Goal: Task Accomplishment & Management: Use online tool/utility

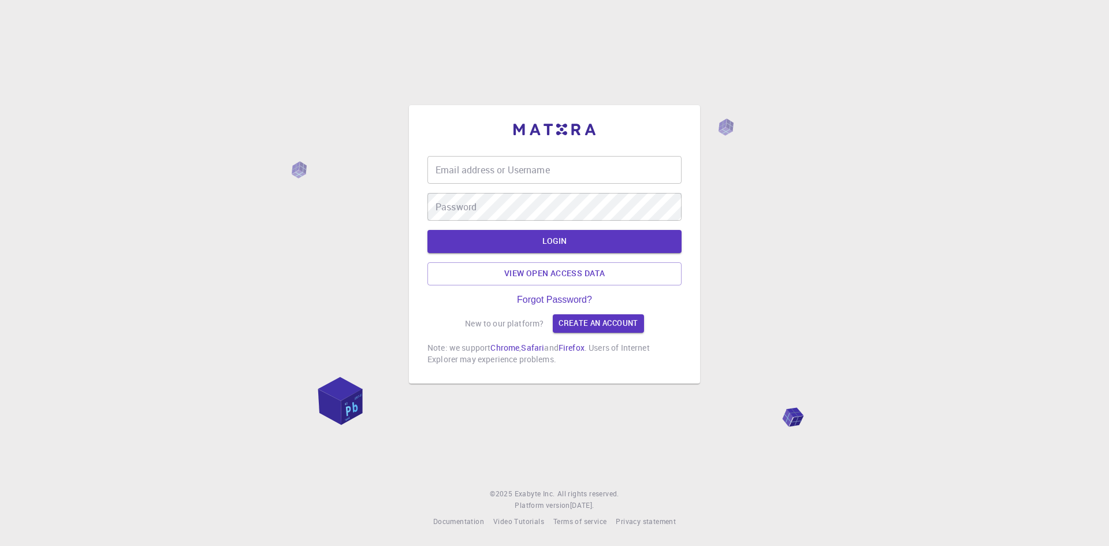
click at [599, 169] on input "Email address or Username" at bounding box center [554, 170] width 254 height 28
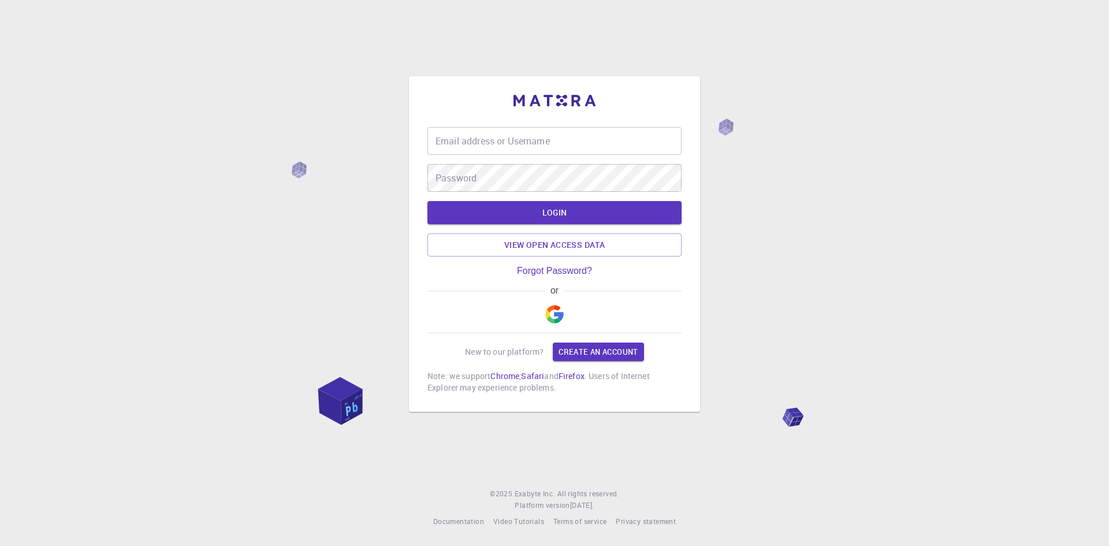
type input "lnthanh54"
click at [557, 217] on button "LOGIN" at bounding box center [554, 212] width 254 height 23
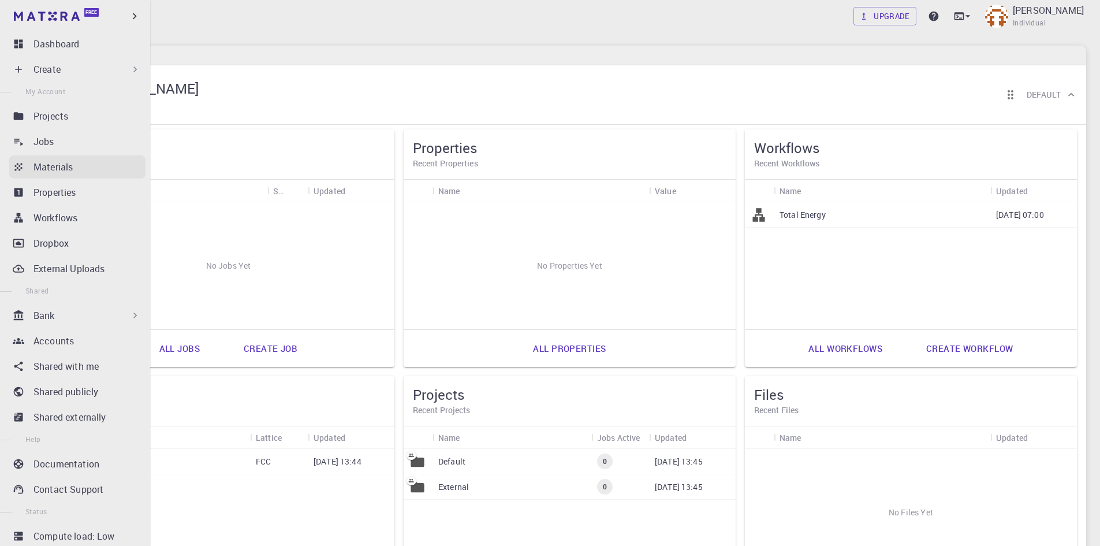
click at [63, 167] on p "Materials" at bounding box center [53, 167] width 39 height 14
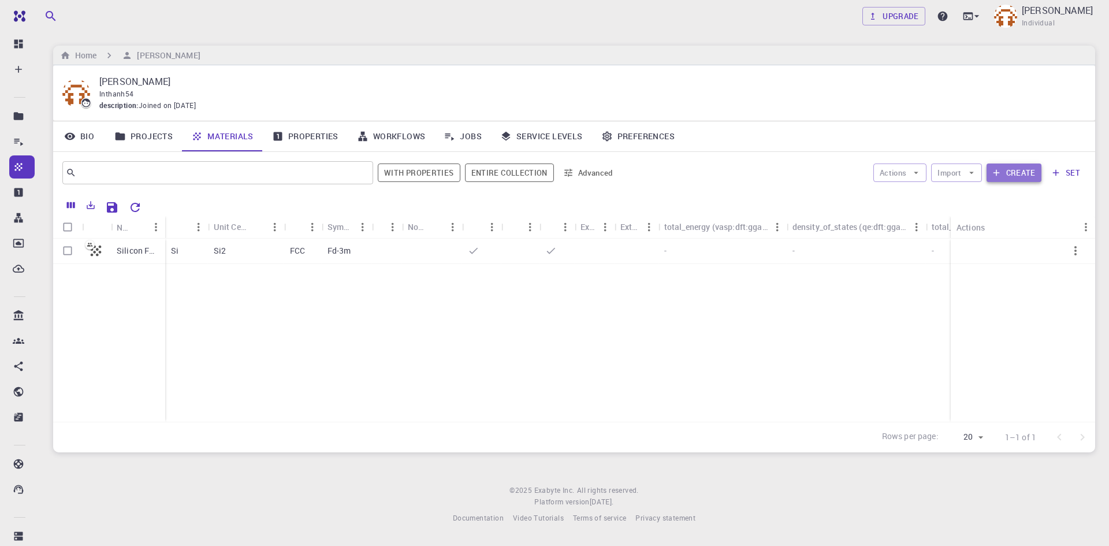
click at [1014, 175] on button "Create" at bounding box center [1014, 172] width 55 height 18
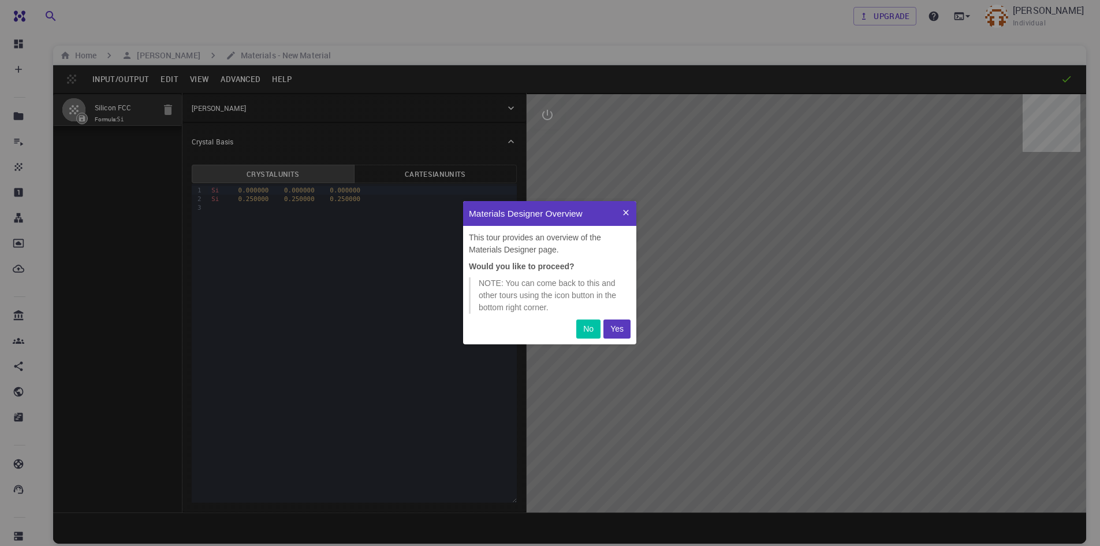
scroll to position [135, 165]
click at [622, 330] on p "Yes" at bounding box center [617, 329] width 13 height 12
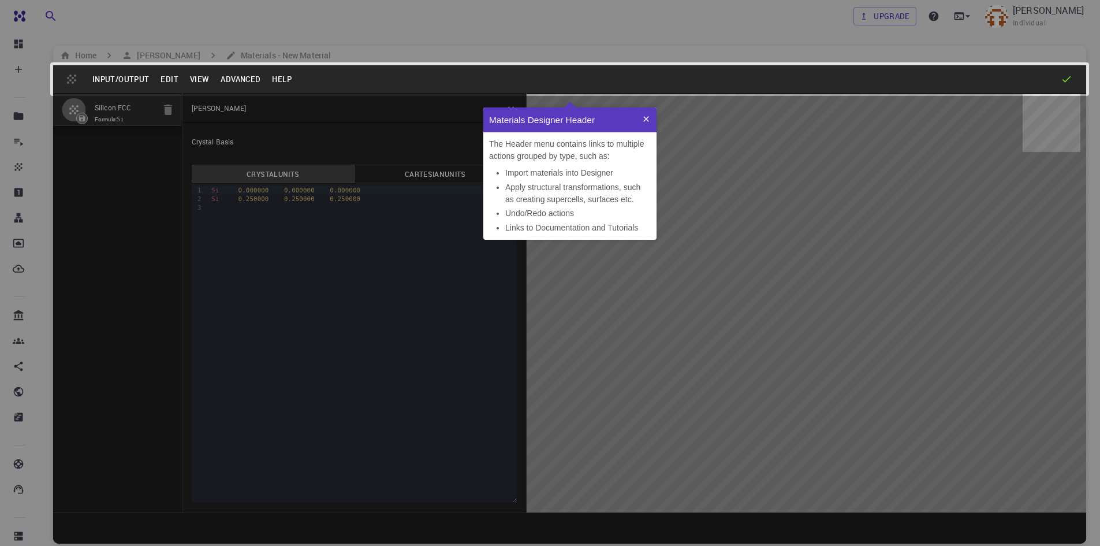
scroll to position [123, 165]
click at [589, 114] on p "Materials Designer Header" at bounding box center [562, 119] width 147 height 13
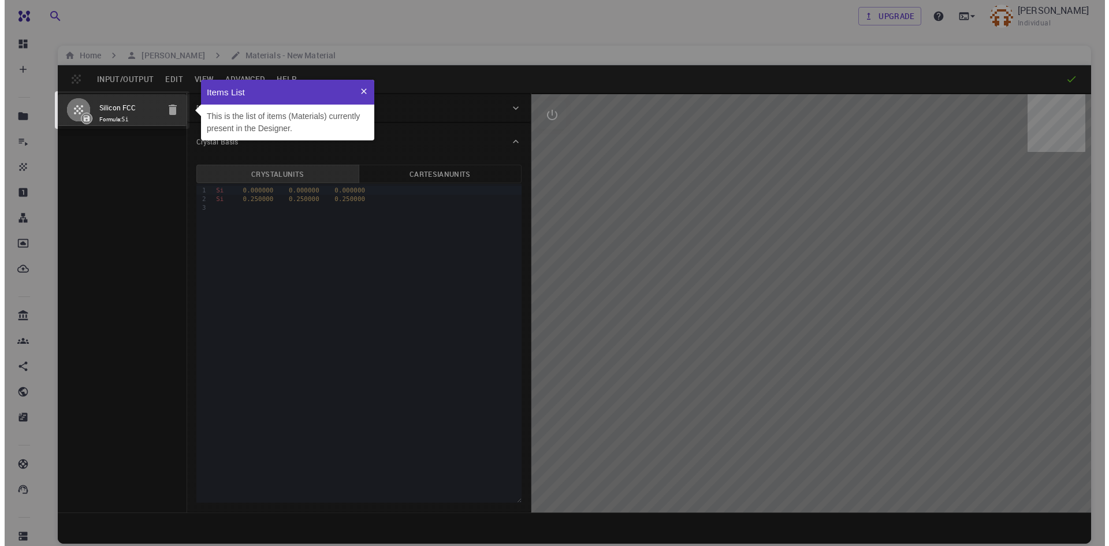
scroll to position [52, 165]
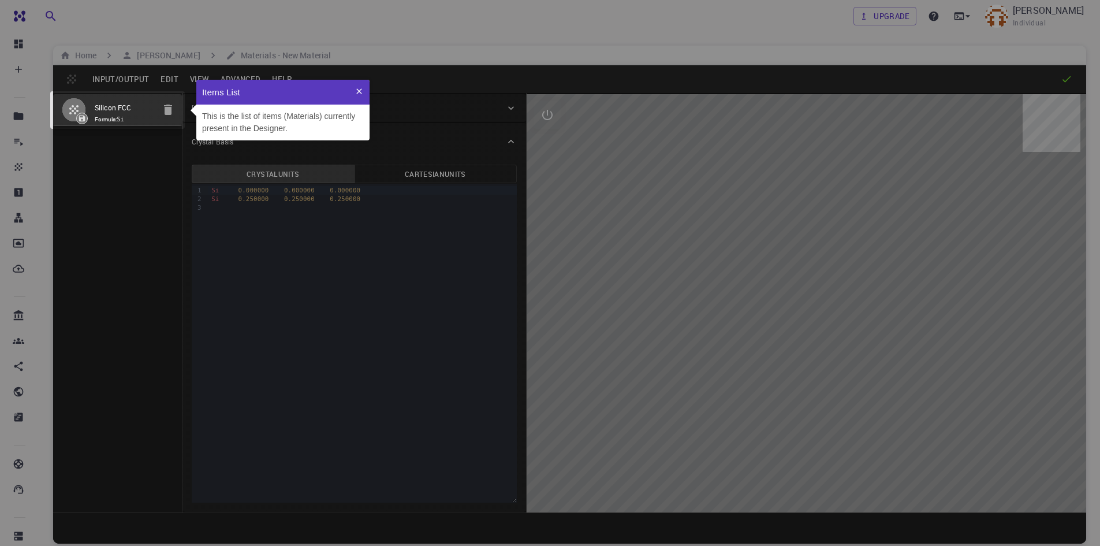
click at [560, 85] on icon at bounding box center [579, 301] width 1274 height 719
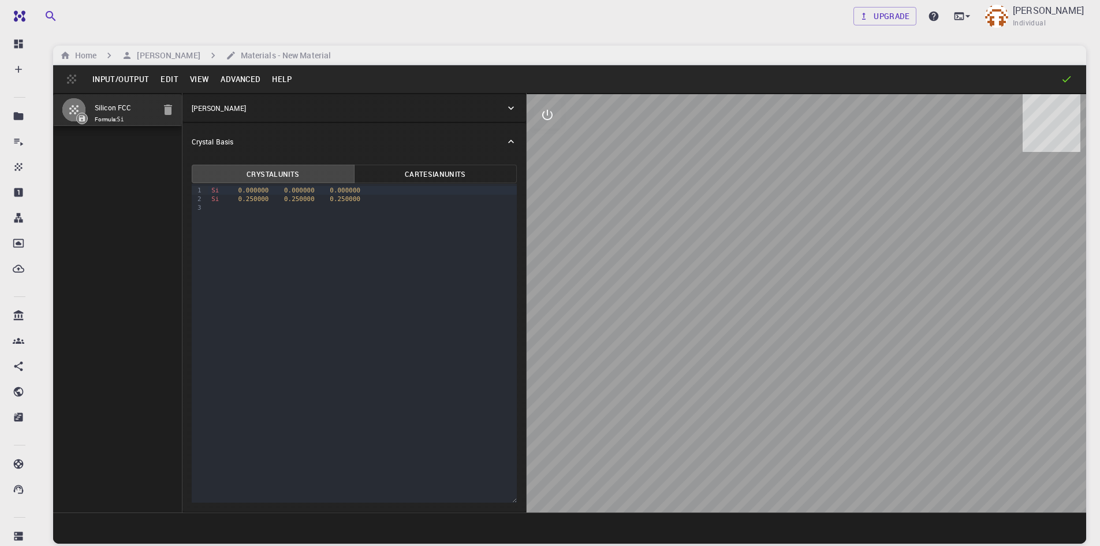
drag, startPoint x: 430, startPoint y: 77, endPoint x: 414, endPoint y: 86, distance: 18.9
click at [413, 86] on div "Input/Output Edit View Advanced Help" at bounding box center [569, 79] width 1033 height 28
click at [498, 109] on div "[PERSON_NAME]" at bounding box center [349, 108] width 314 height 10
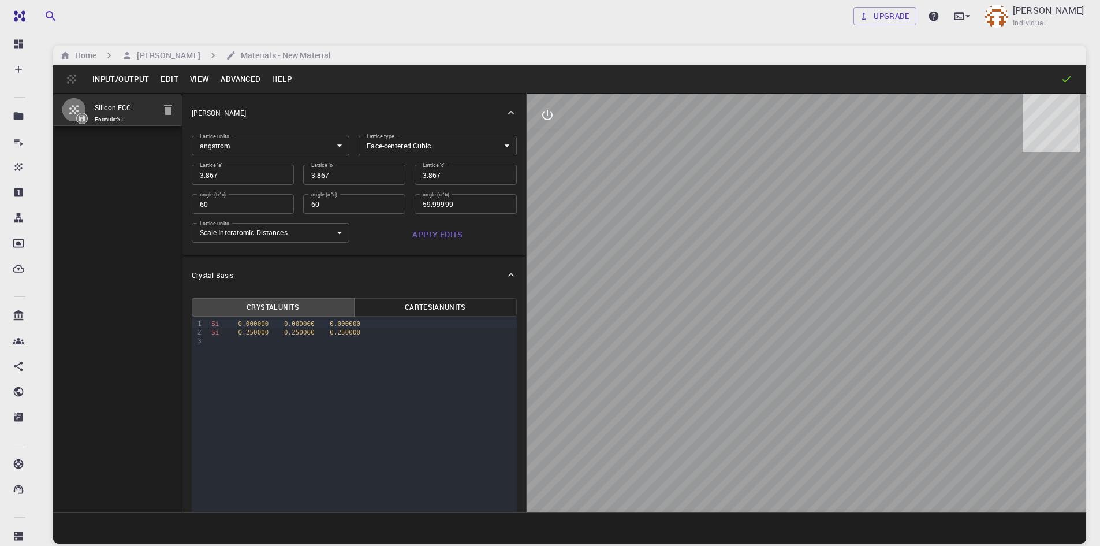
drag, startPoint x: 497, startPoint y: 110, endPoint x: 545, endPoint y: 158, distance: 67.8
click at [505, 110] on icon at bounding box center [511, 113] width 12 height 12
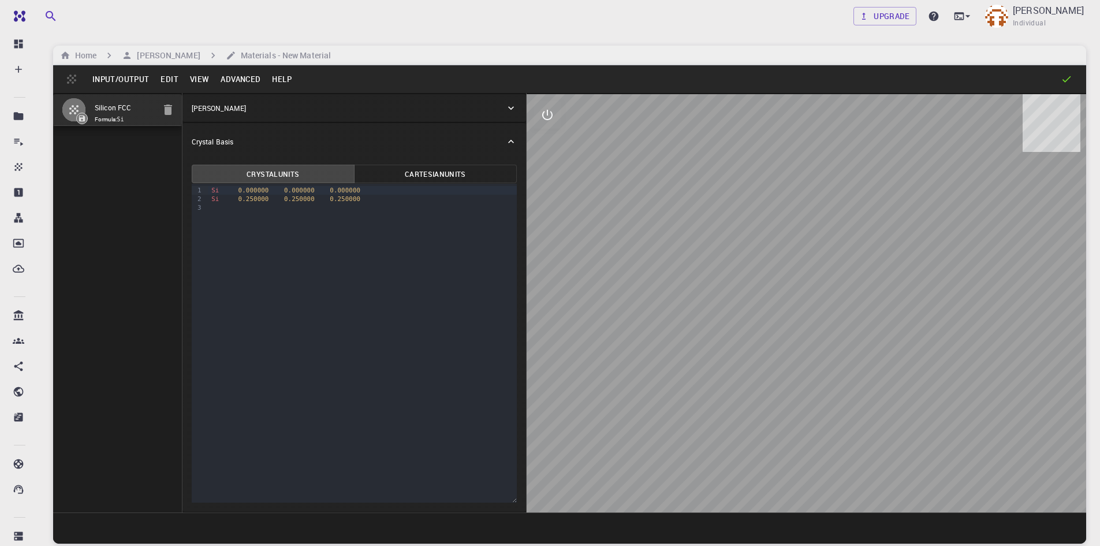
drag, startPoint x: 678, startPoint y: 233, endPoint x: 864, endPoint y: 282, distance: 191.7
click at [825, 316] on div at bounding box center [807, 303] width 560 height 418
drag, startPoint x: 875, startPoint y: 273, endPoint x: 575, endPoint y: 221, distance: 304.2
drag, startPoint x: 575, startPoint y: 221, endPoint x: 577, endPoint y: 185, distance: 35.9
click at [637, 248] on div at bounding box center [807, 303] width 560 height 418
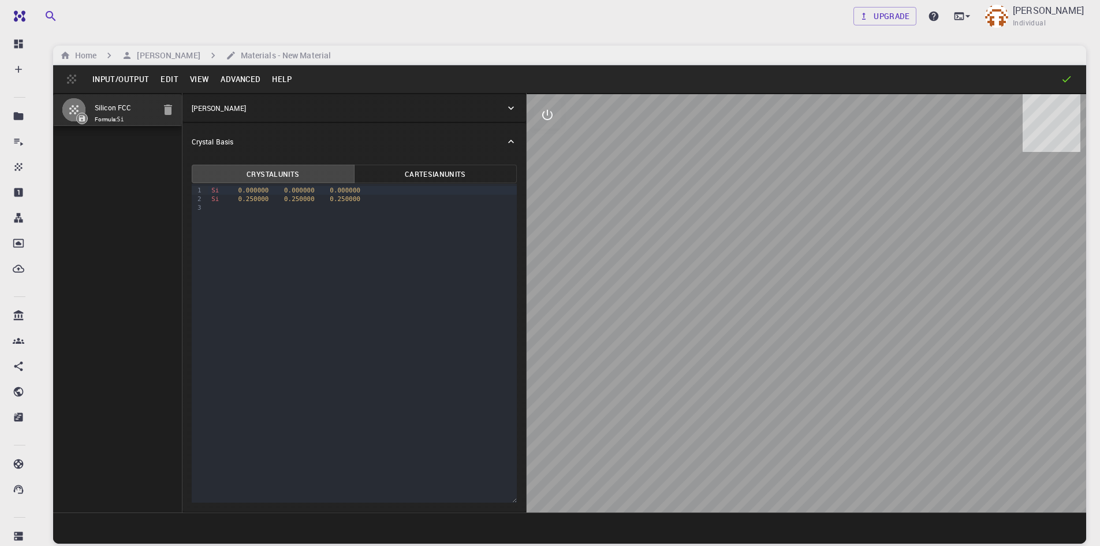
click at [505, 142] on div "Crystal Basis" at bounding box center [349, 141] width 314 height 10
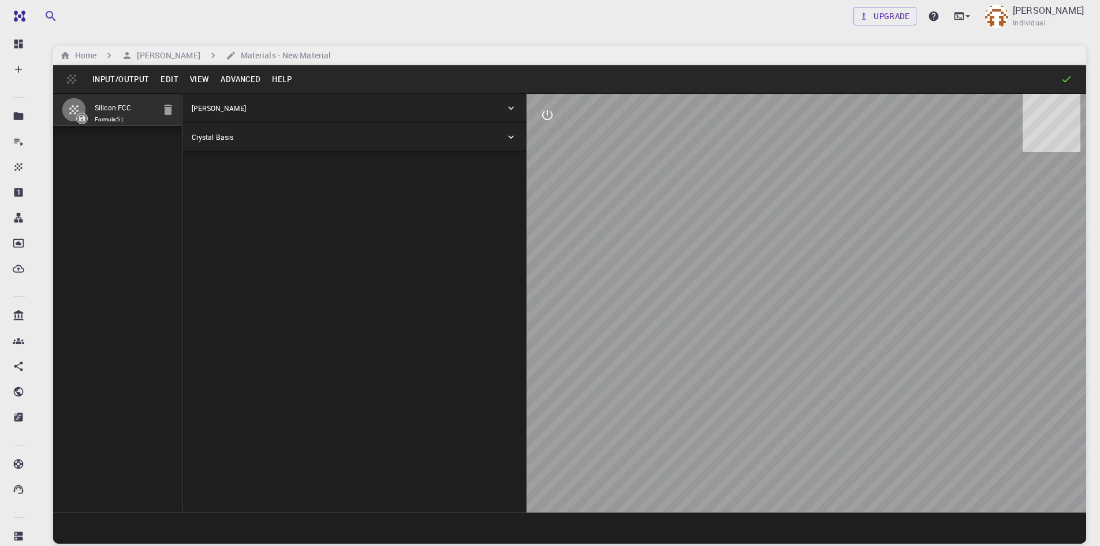
click at [505, 142] on icon at bounding box center [511, 137] width 12 height 12
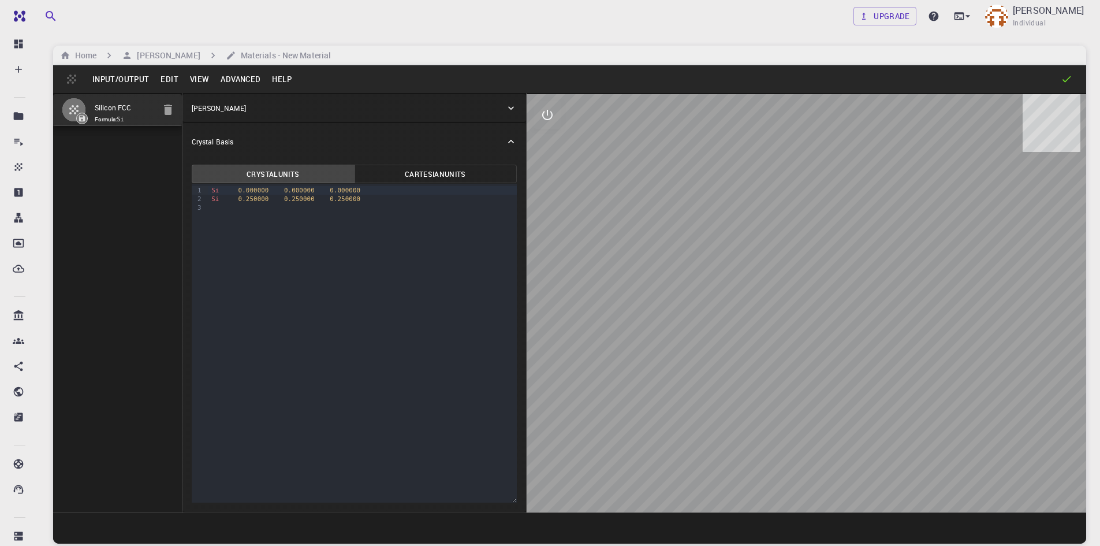
click at [549, 119] on icon "interactive" at bounding box center [547, 115] width 10 height 10
click at [547, 141] on icon "view" at bounding box center [548, 143] width 14 height 14
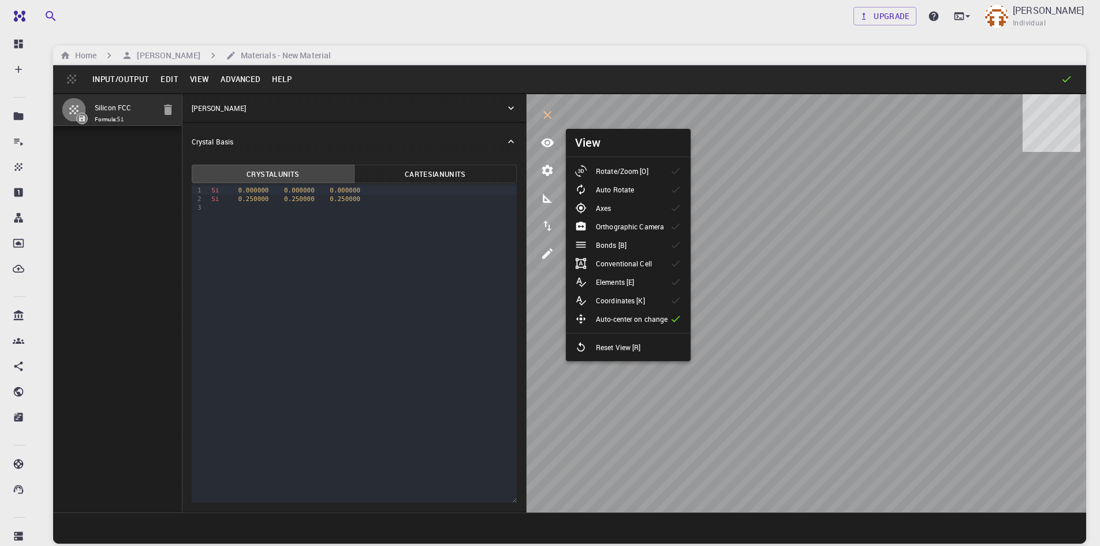
click at [634, 170] on p "Rotate/Zoom [O]" at bounding box center [622, 171] width 53 height 10
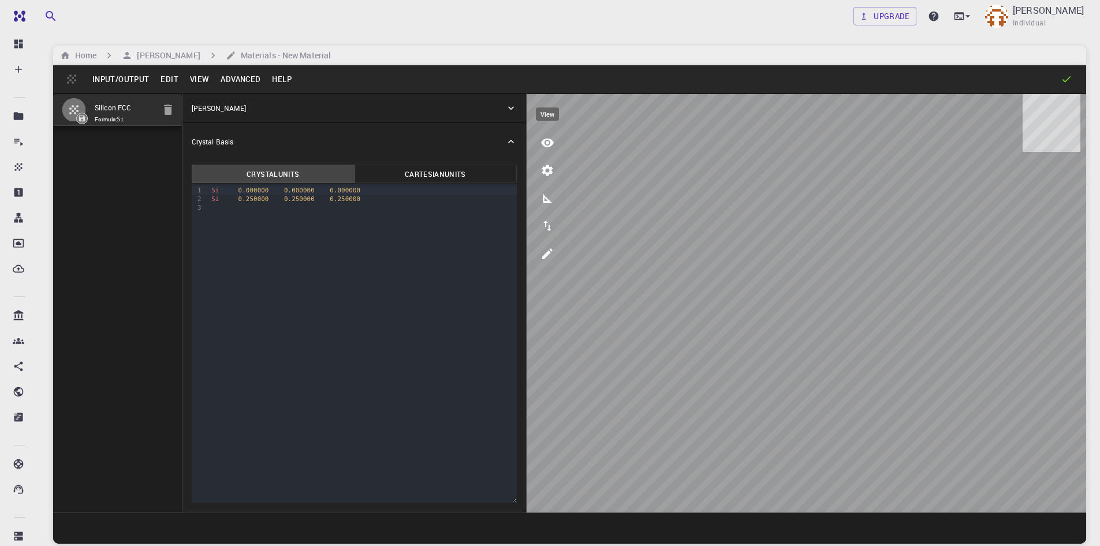
click at [549, 144] on icon "view" at bounding box center [548, 143] width 14 height 14
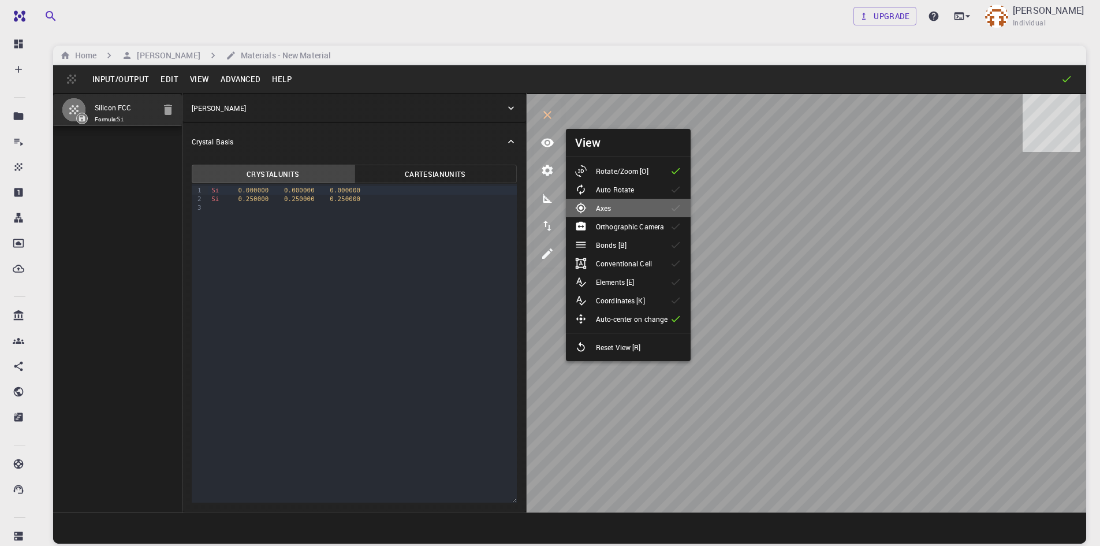
click at [609, 206] on p "Axes" at bounding box center [603, 208] width 15 height 10
click at [608, 210] on p "Axes" at bounding box center [603, 208] width 15 height 10
click at [607, 189] on p "Auto Rotate" at bounding box center [615, 189] width 38 height 10
click at [630, 227] on p "Orthographic Camera" at bounding box center [630, 226] width 68 height 10
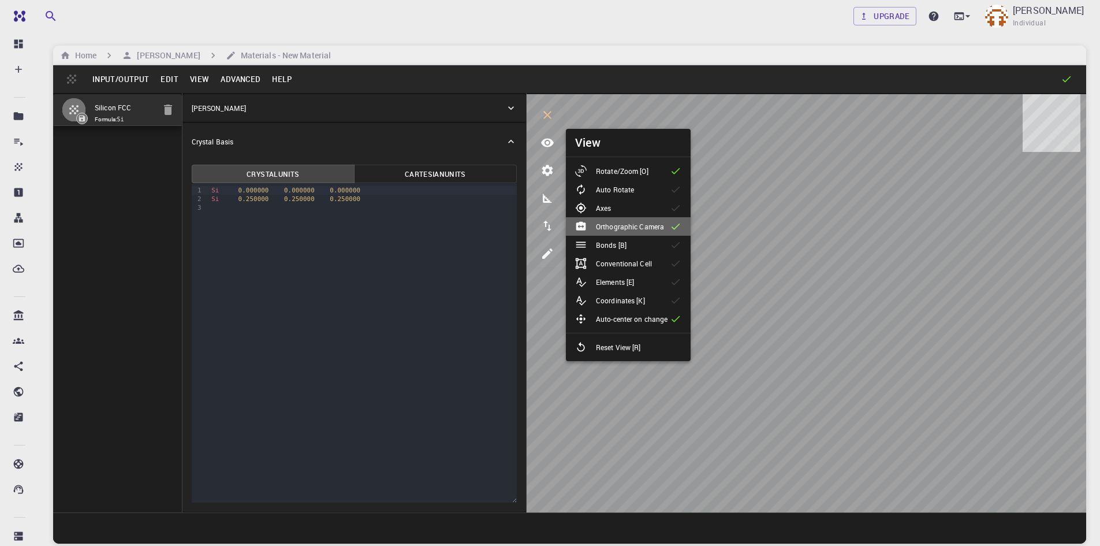
click at [630, 227] on p "Orthographic Camera" at bounding box center [630, 226] width 68 height 10
click at [638, 247] on li "Bonds [B]" at bounding box center [628, 245] width 125 height 18
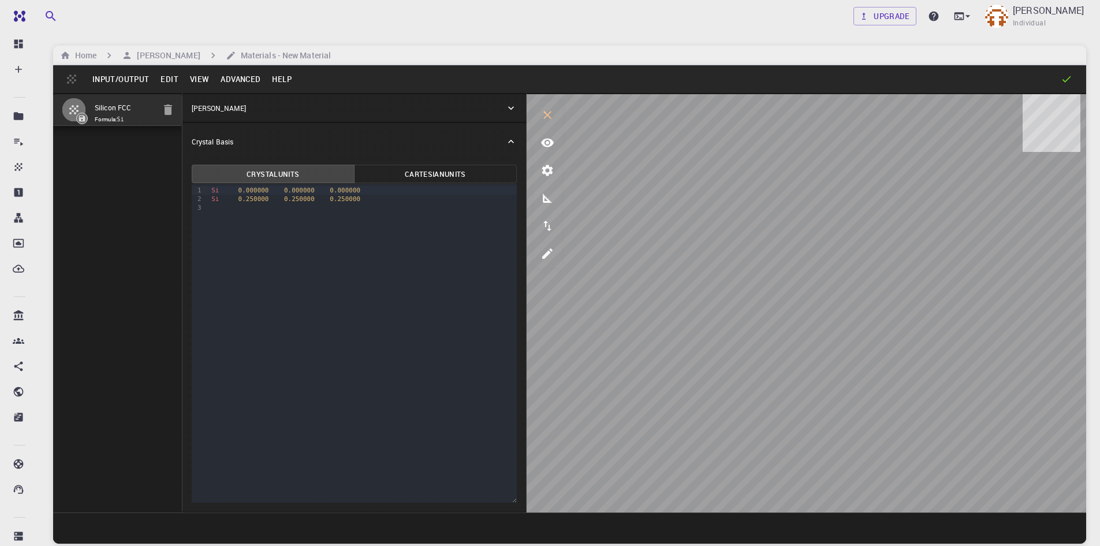
click at [1066, 80] on icon at bounding box center [1067, 79] width 12 height 12
click at [544, 113] on icon "interactive" at bounding box center [548, 115] width 14 height 14
click at [258, 57] on h6 "Materials - New Material" at bounding box center [283, 55] width 95 height 13
drag, startPoint x: 189, startPoint y: 51, endPoint x: 180, endPoint y: 58, distance: 12.0
click at [188, 51] on h6 "[PERSON_NAME]" at bounding box center [166, 55] width 68 height 13
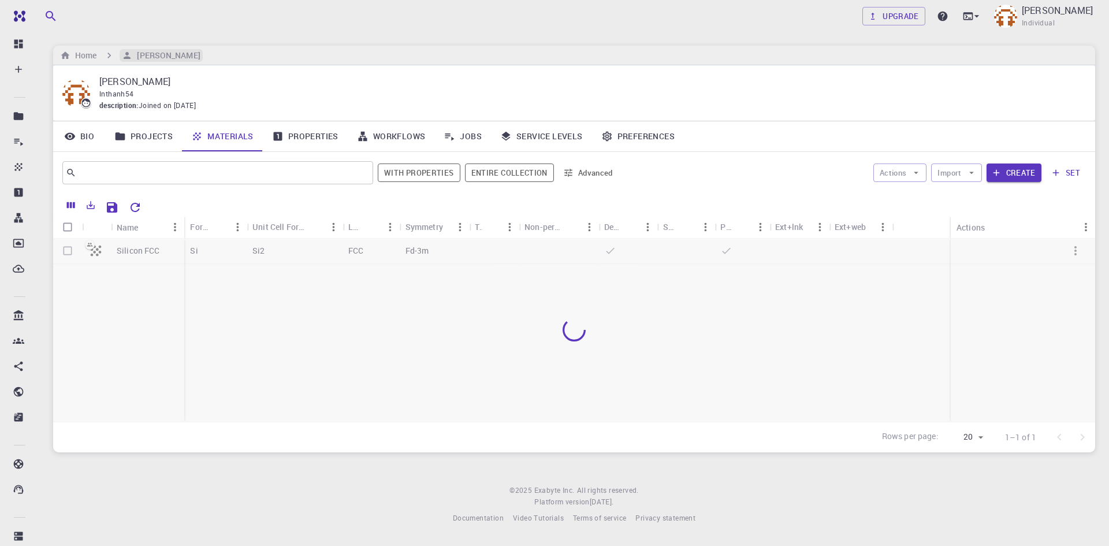
click at [174, 59] on h6 "[PERSON_NAME]" at bounding box center [166, 55] width 68 height 13
click at [1064, 172] on button "set" at bounding box center [1066, 172] width 40 height 18
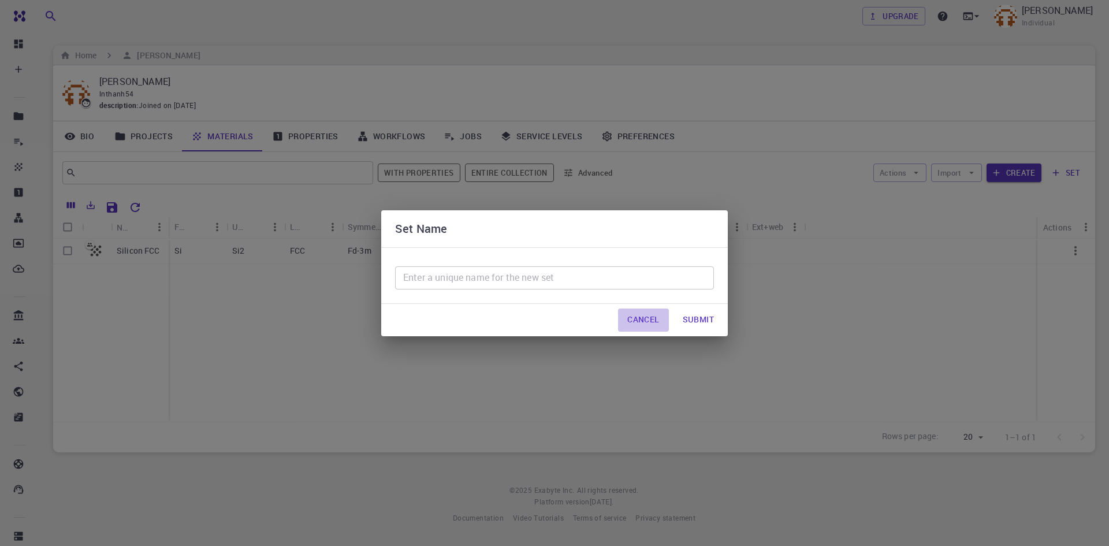
click at [646, 321] on button "Cancel" at bounding box center [643, 319] width 50 height 23
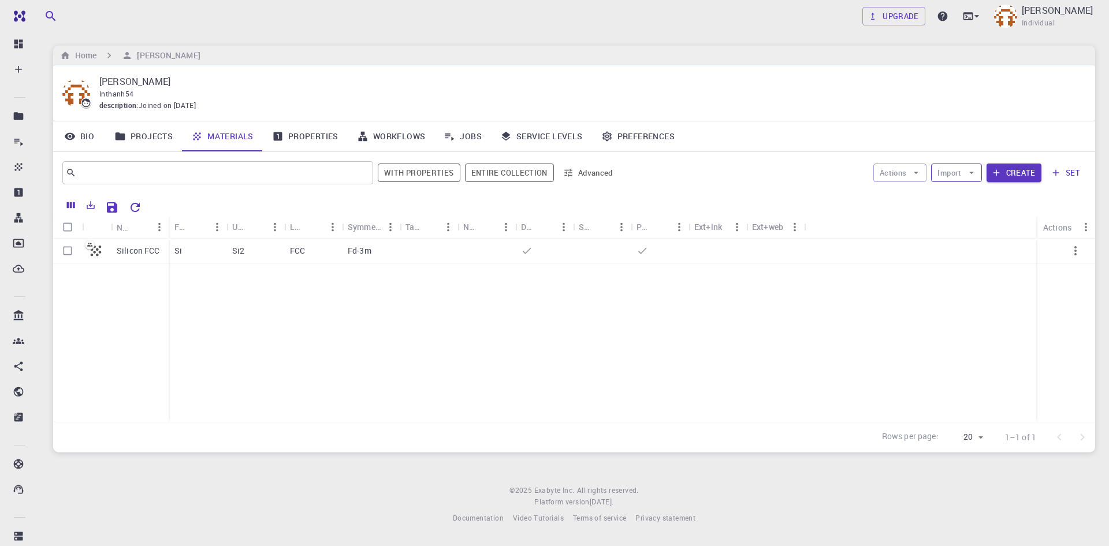
click at [962, 169] on button "Import" at bounding box center [956, 172] width 50 height 18
click at [983, 197] on span "Upload File" at bounding box center [998, 196] width 73 height 12
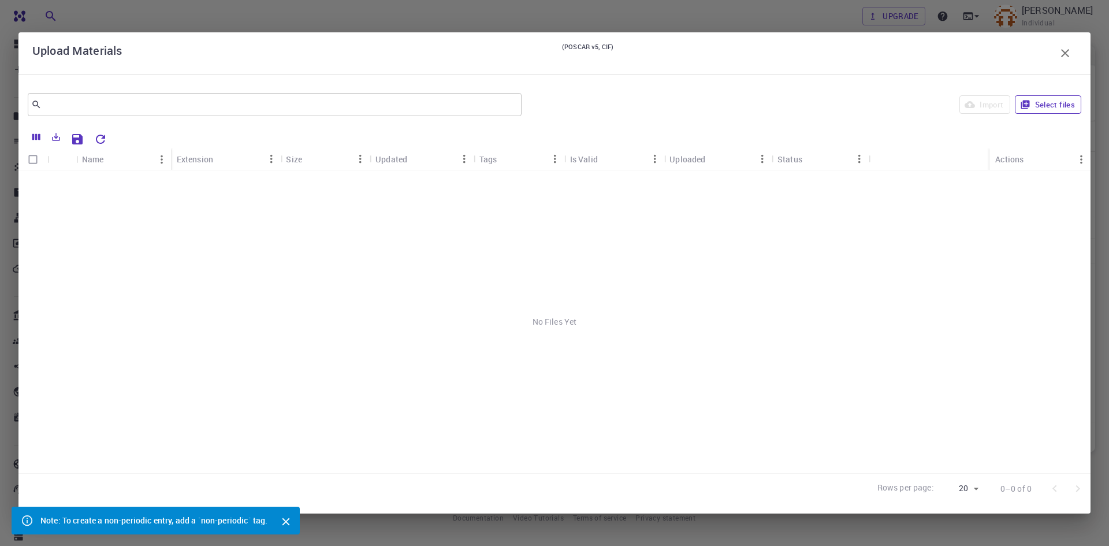
click at [1049, 110] on button "Select files" at bounding box center [1048, 104] width 66 height 18
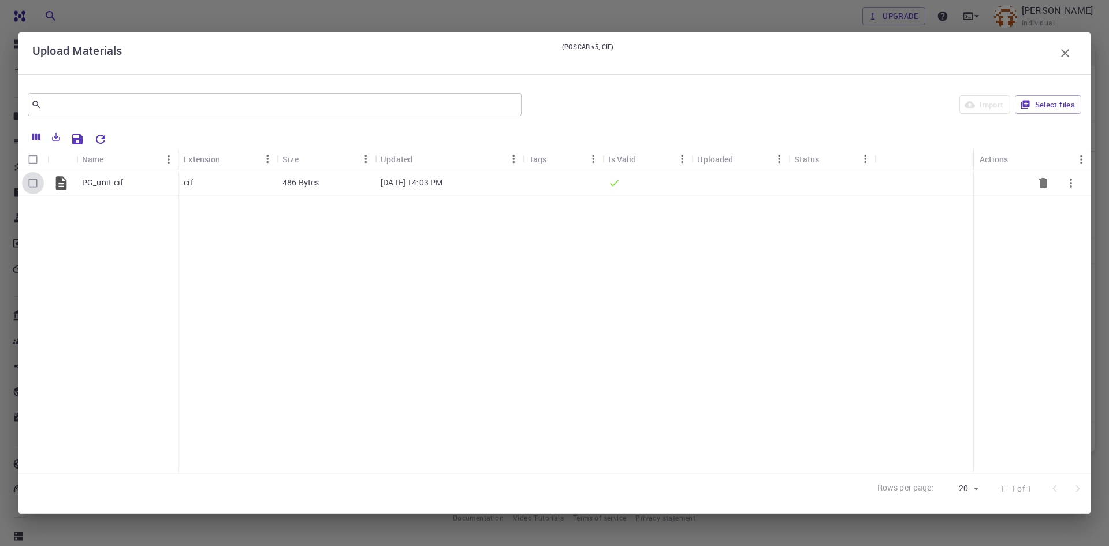
click at [35, 182] on input "Select row" at bounding box center [33, 183] width 22 height 22
checkbox input "true"
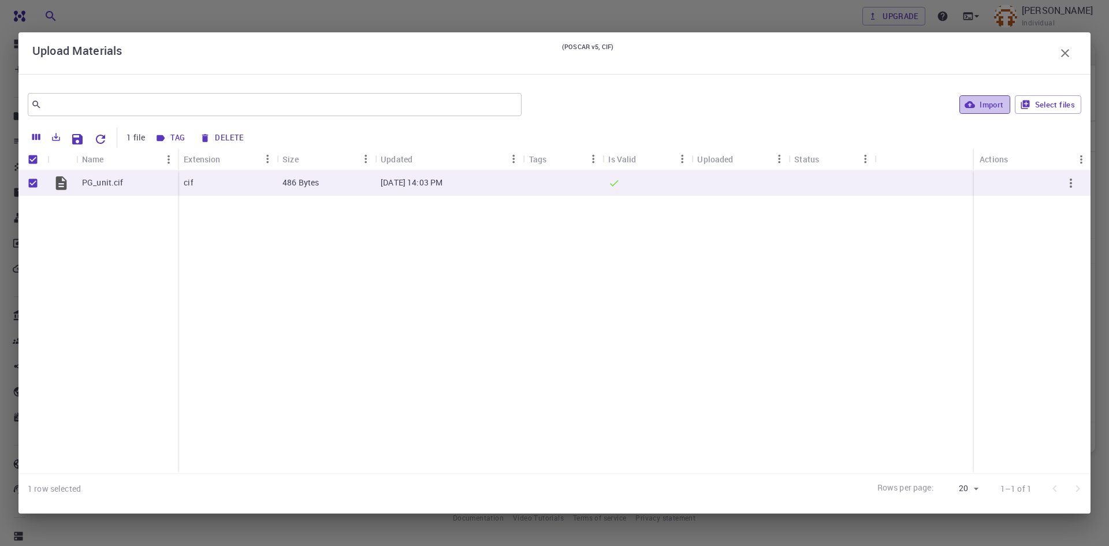
click at [984, 106] on button "Import" at bounding box center [985, 104] width 50 height 18
checkbox input "false"
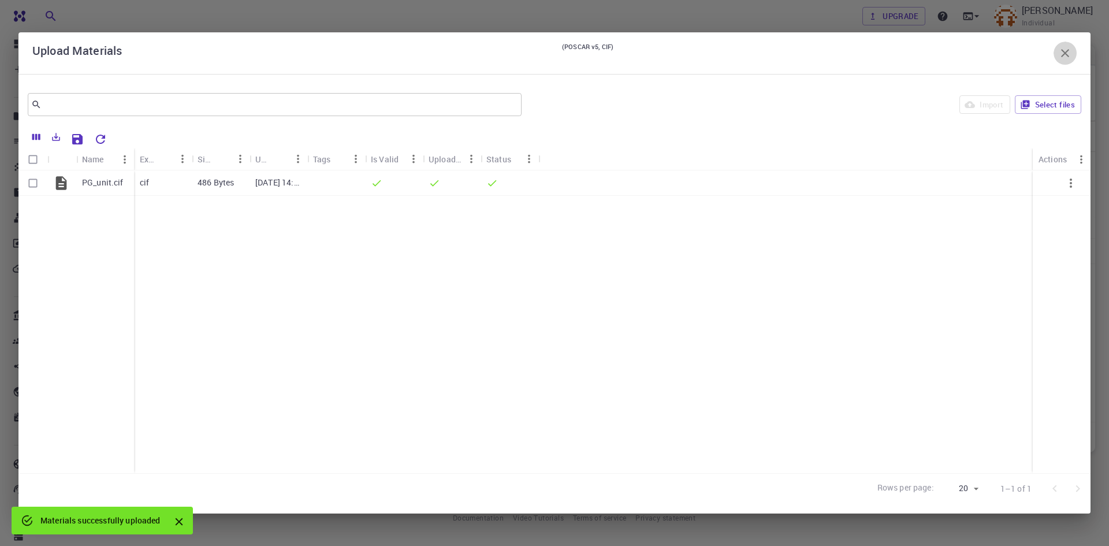
click at [1069, 53] on icon "button" at bounding box center [1065, 53] width 14 height 14
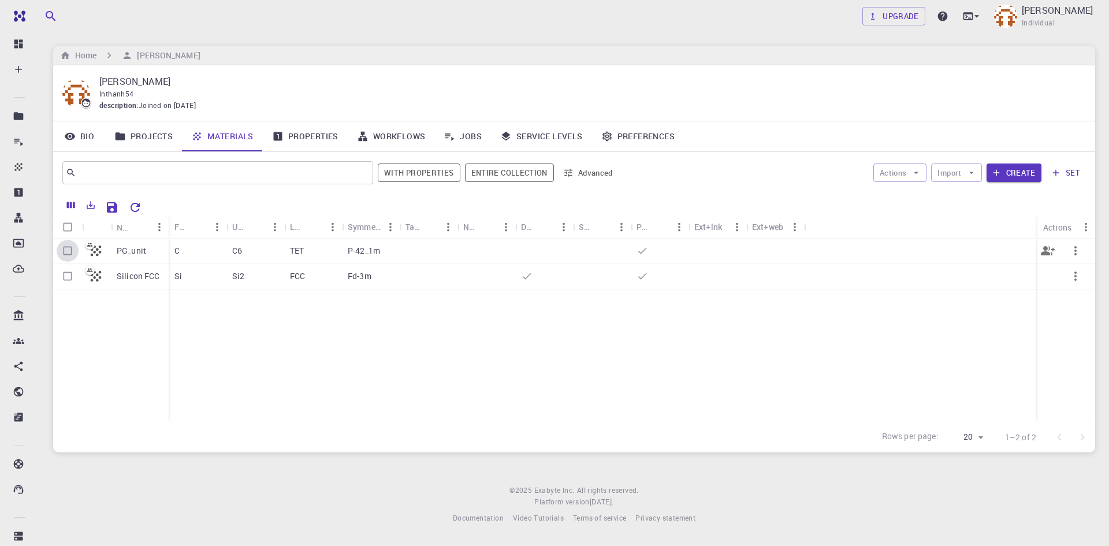
click at [69, 251] on input "Select row" at bounding box center [68, 251] width 22 height 22
checkbox input "true"
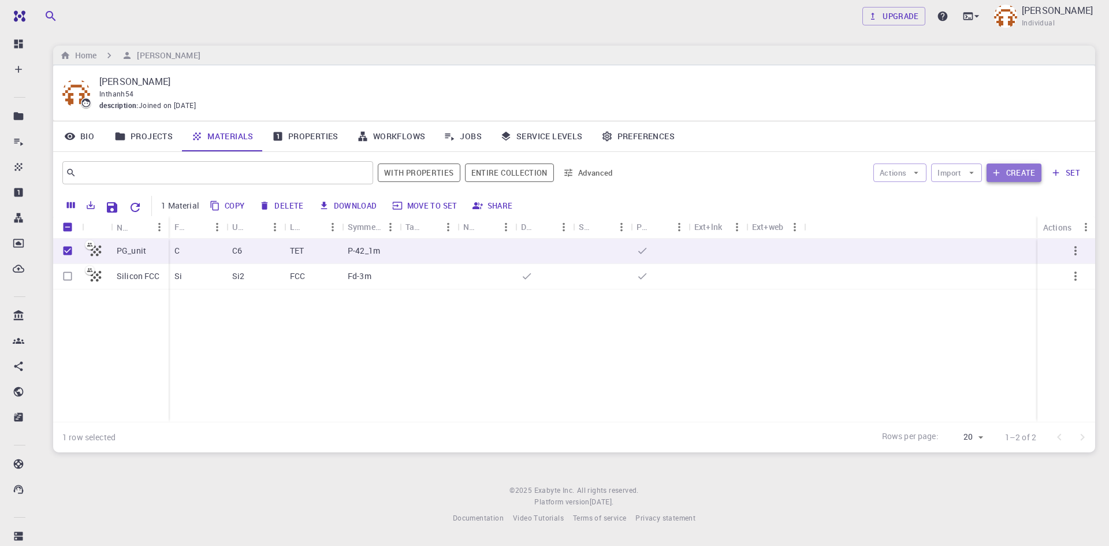
click at [1029, 174] on button "Create" at bounding box center [1014, 172] width 55 height 18
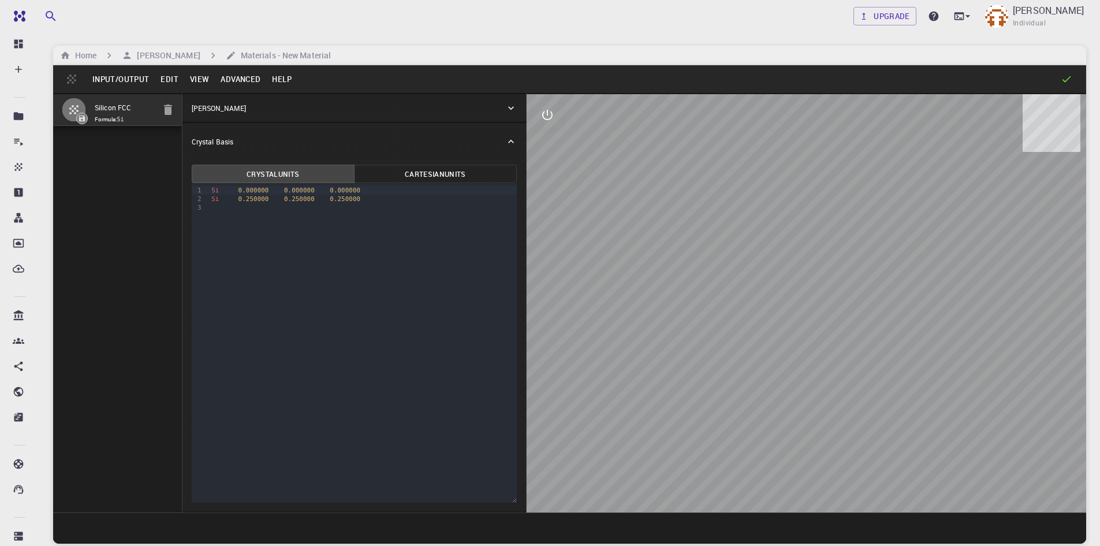
click at [170, 110] on icon "button" at bounding box center [168, 110] width 8 height 10
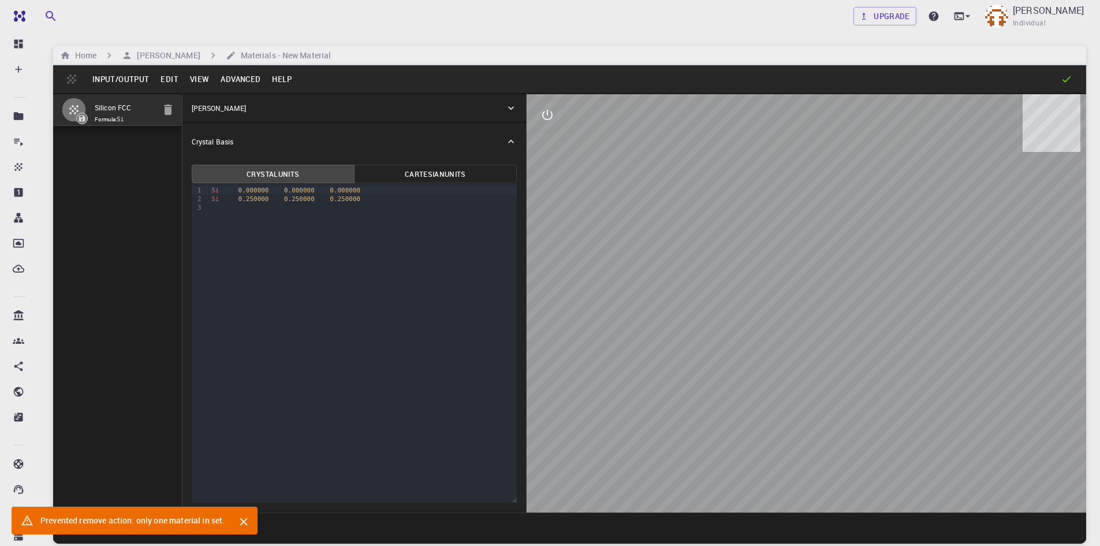
click at [109, 79] on button "Input/Output" at bounding box center [121, 79] width 68 height 18
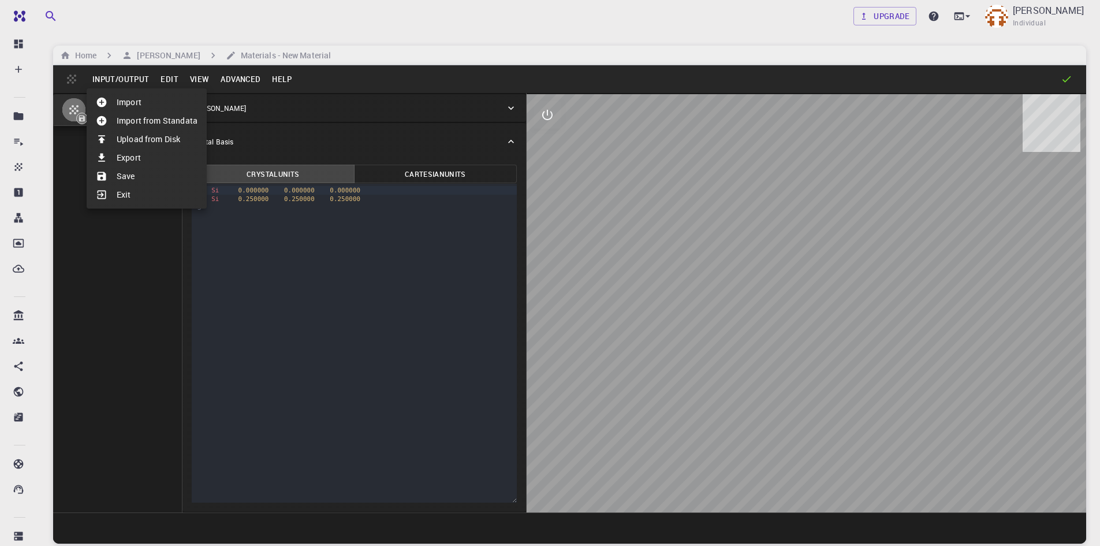
click at [108, 79] on div at bounding box center [550, 273] width 1100 height 546
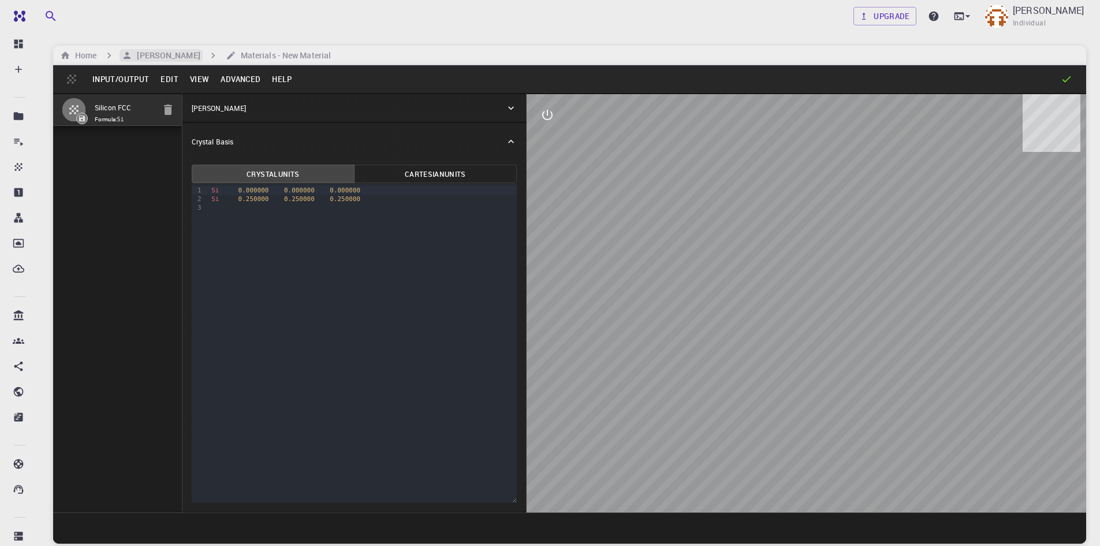
click at [152, 50] on h6 "[PERSON_NAME]" at bounding box center [166, 55] width 68 height 13
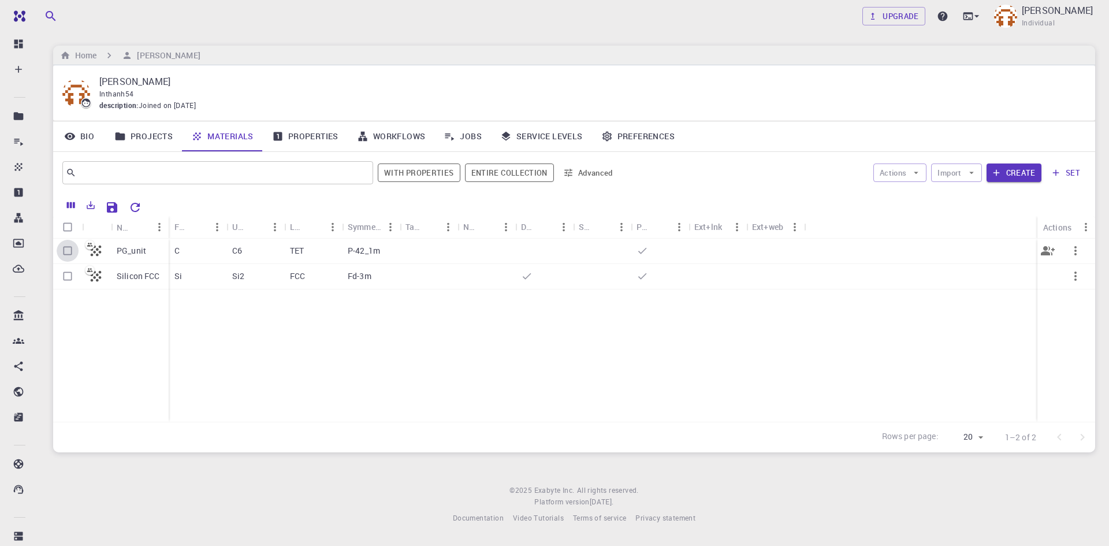
click at [69, 248] on input "Select row" at bounding box center [68, 251] width 22 height 22
checkbox input "true"
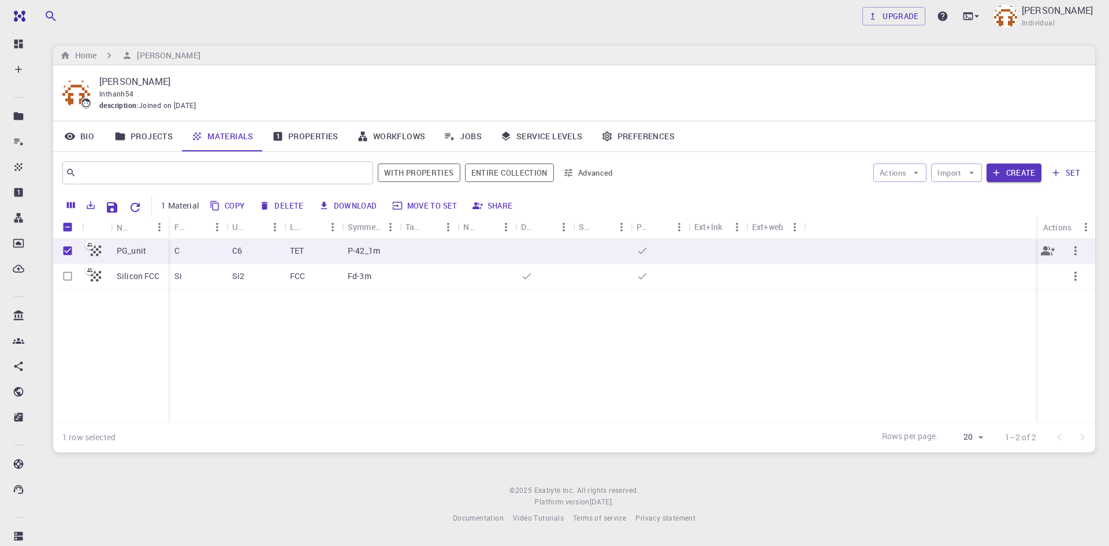
click at [1076, 249] on icon "button" at bounding box center [1076, 251] width 14 height 14
click at [1076, 256] on li "Open" at bounding box center [1062, 260] width 74 height 18
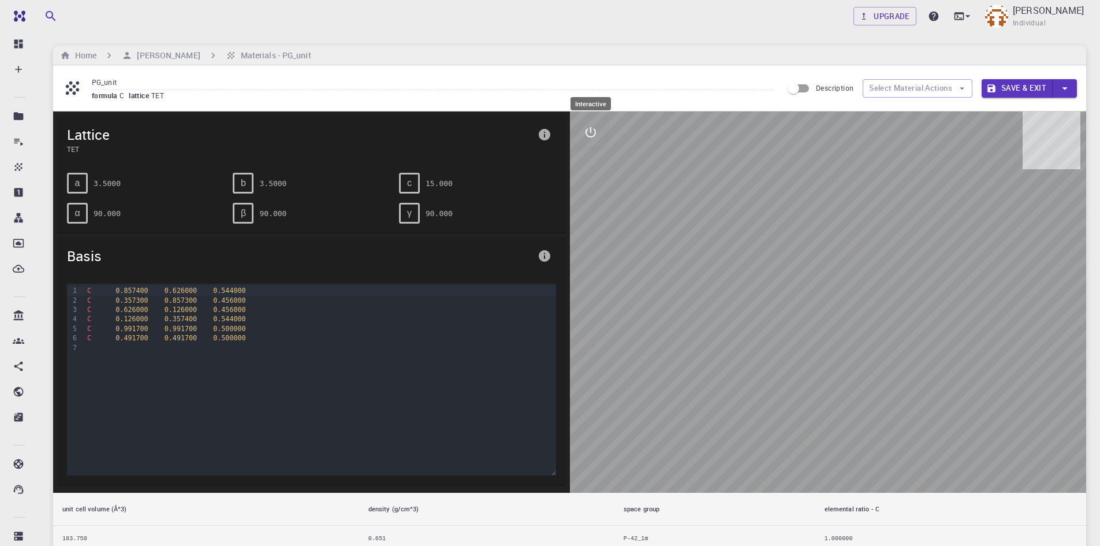
click at [594, 131] on icon "interactive" at bounding box center [591, 132] width 14 height 14
click at [594, 164] on icon "view" at bounding box center [591, 160] width 14 height 14
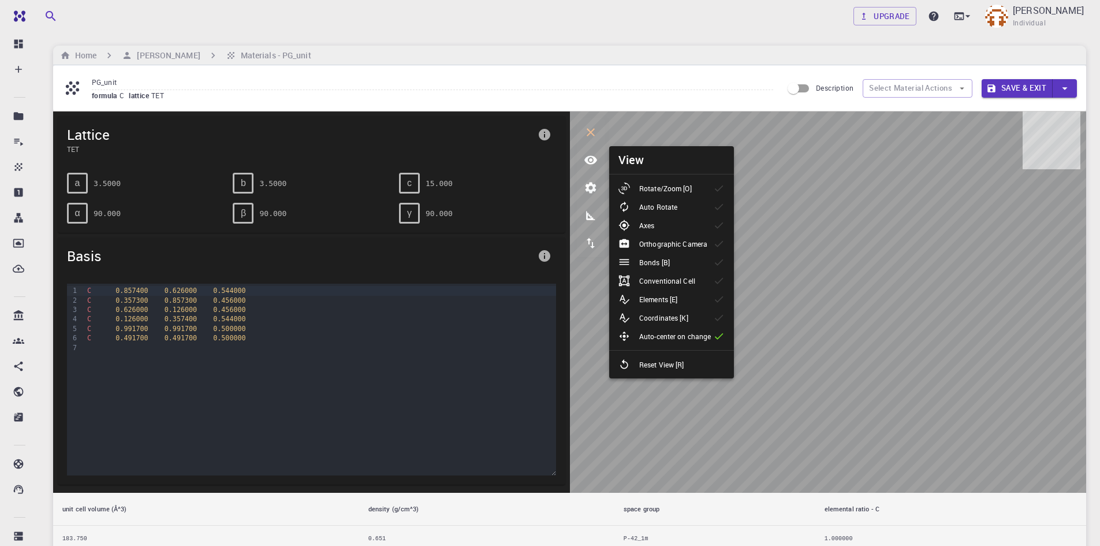
click at [668, 262] on p "Bonds [B]" at bounding box center [654, 262] width 31 height 10
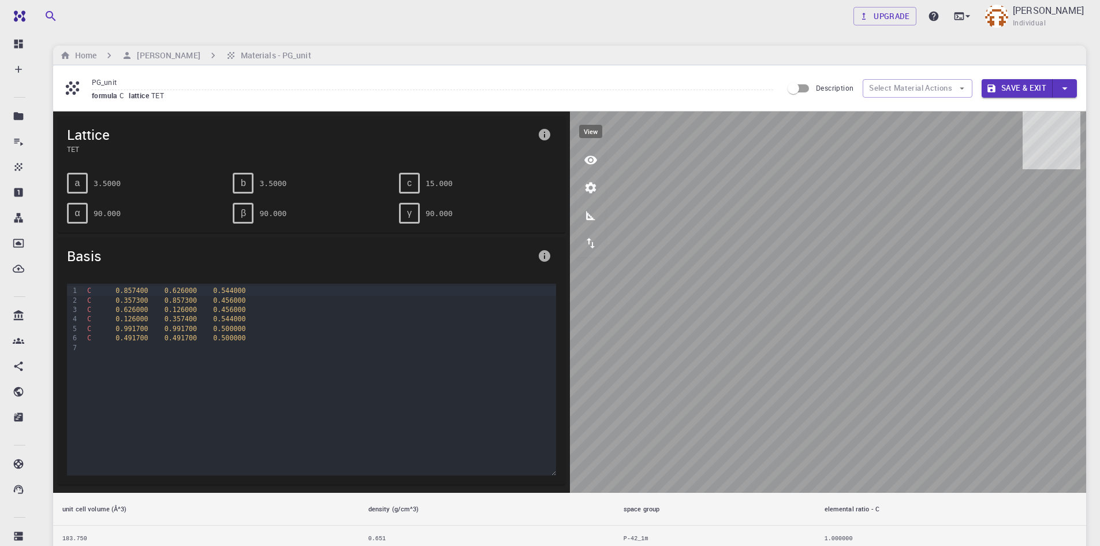
click at [587, 159] on icon "view" at bounding box center [591, 160] width 13 height 9
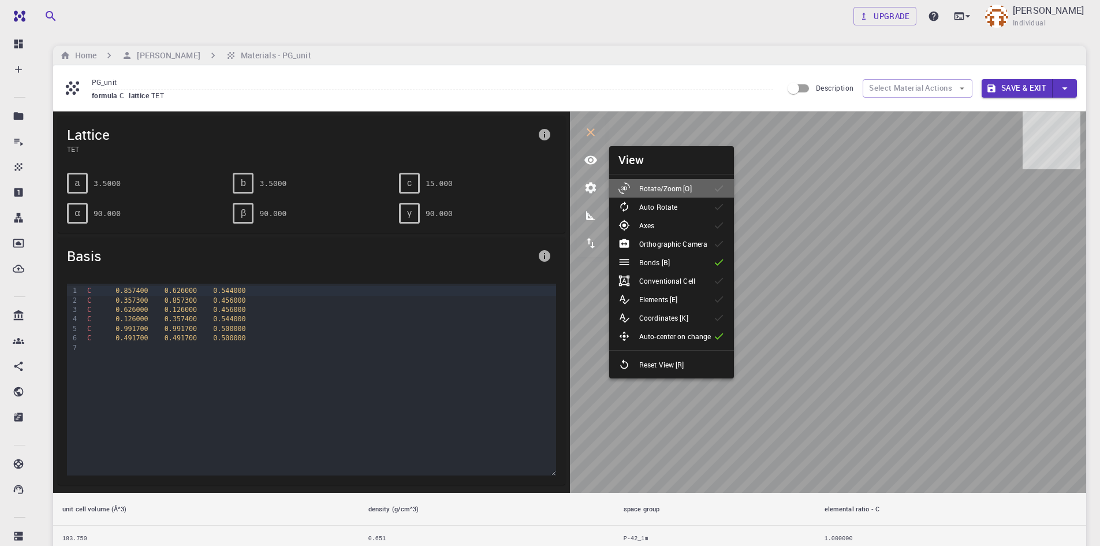
click at [653, 189] on p "Rotate/Zoom [O]" at bounding box center [665, 188] width 53 height 10
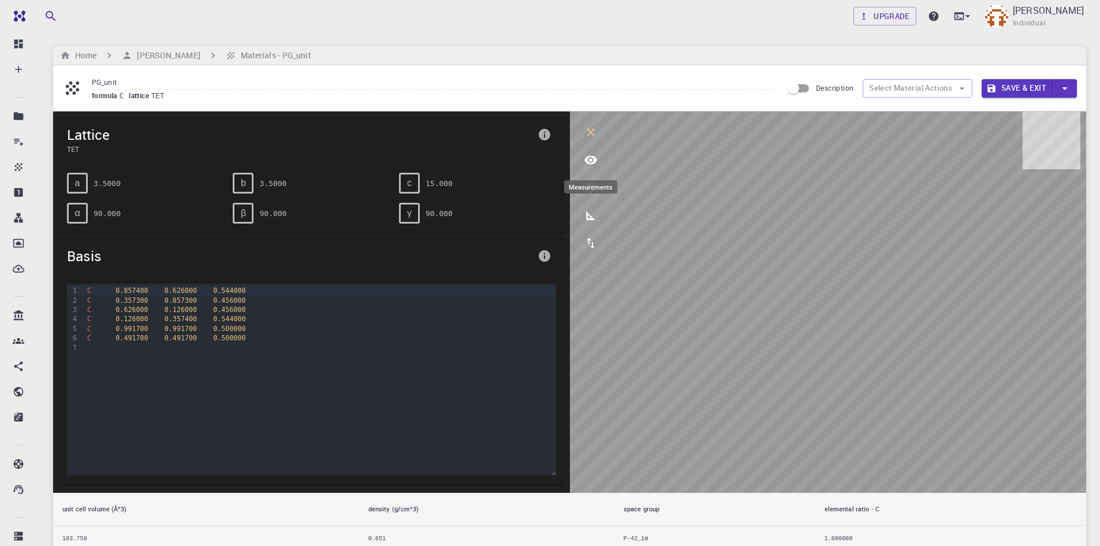
click at [597, 217] on icon "measurements" at bounding box center [591, 216] width 14 height 14
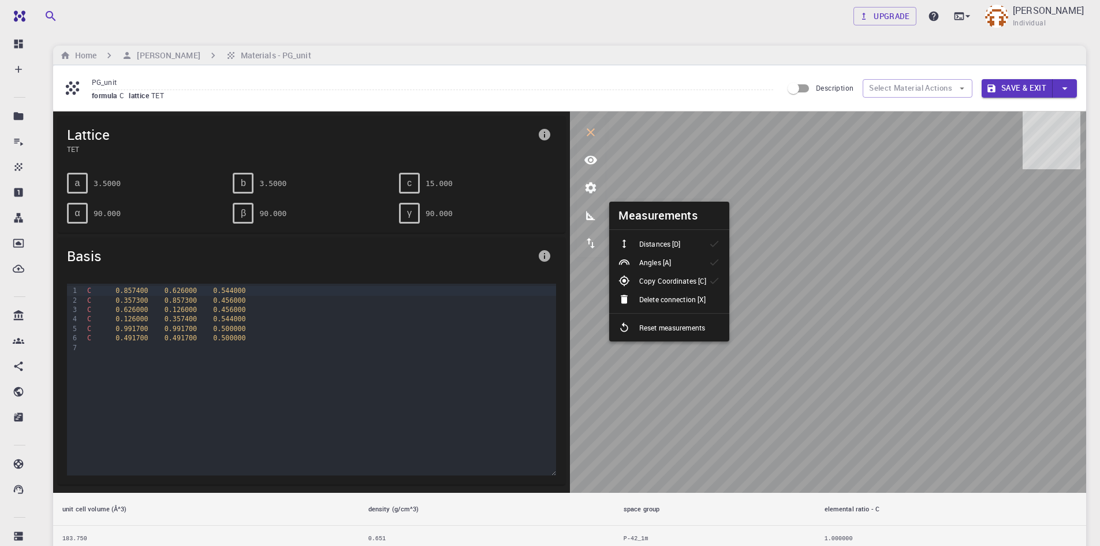
click at [669, 248] on p "Distances [D]" at bounding box center [659, 244] width 41 height 10
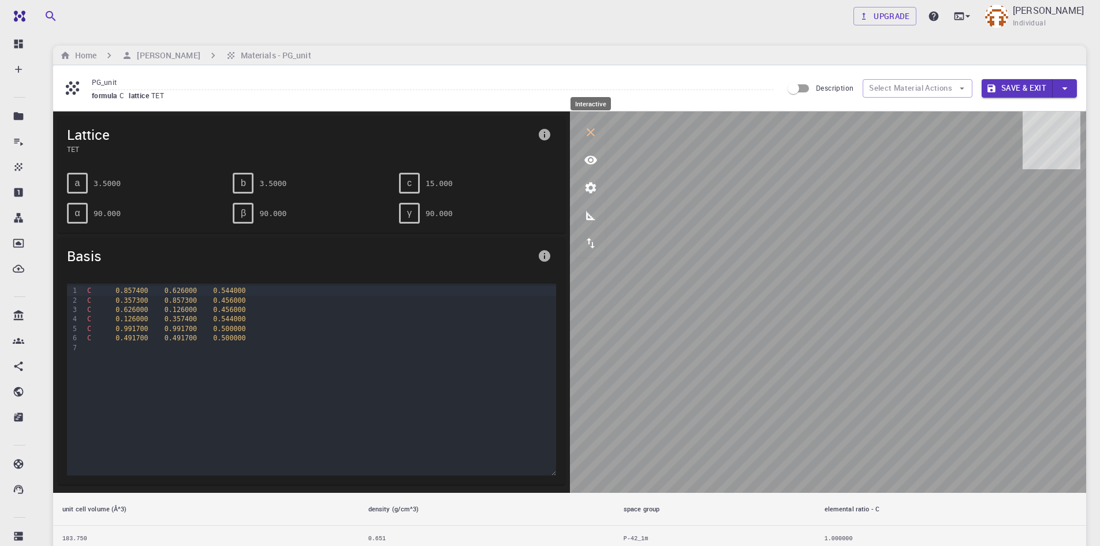
click at [597, 127] on icon "interactive" at bounding box center [591, 132] width 14 height 14
click at [769, 312] on div at bounding box center [828, 301] width 517 height 381
drag, startPoint x: 704, startPoint y: 299, endPoint x: 850, endPoint y: 359, distance: 158.0
click at [846, 360] on div at bounding box center [828, 301] width 517 height 381
drag, startPoint x: 728, startPoint y: 319, endPoint x: 685, endPoint y: 313, distance: 43.9
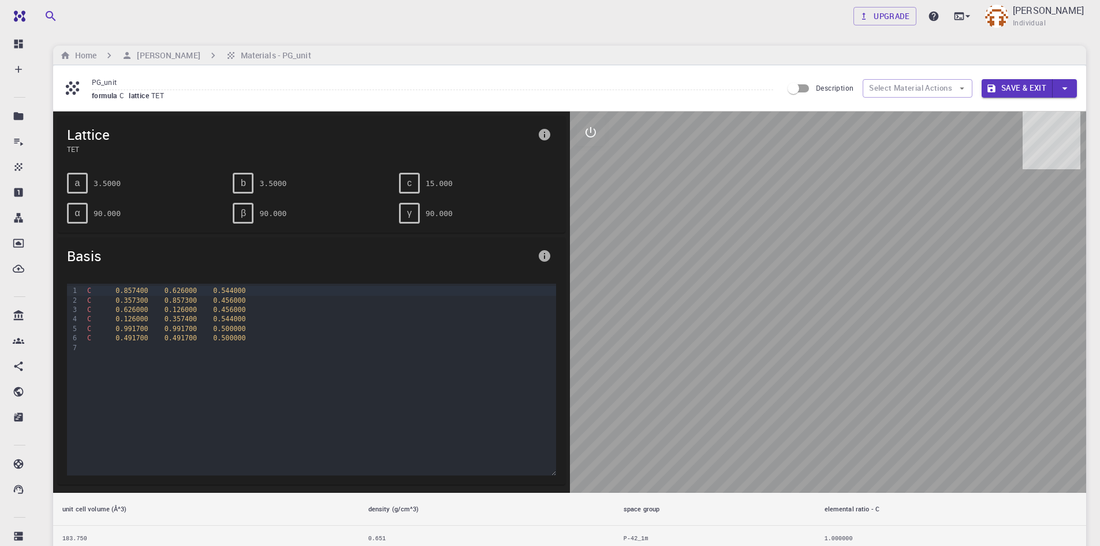
click at [746, 331] on div at bounding box center [828, 301] width 517 height 381
drag, startPoint x: 666, startPoint y: 224, endPoint x: 670, endPoint y: 208, distance: 16.0
click at [670, 208] on div at bounding box center [828, 301] width 517 height 381
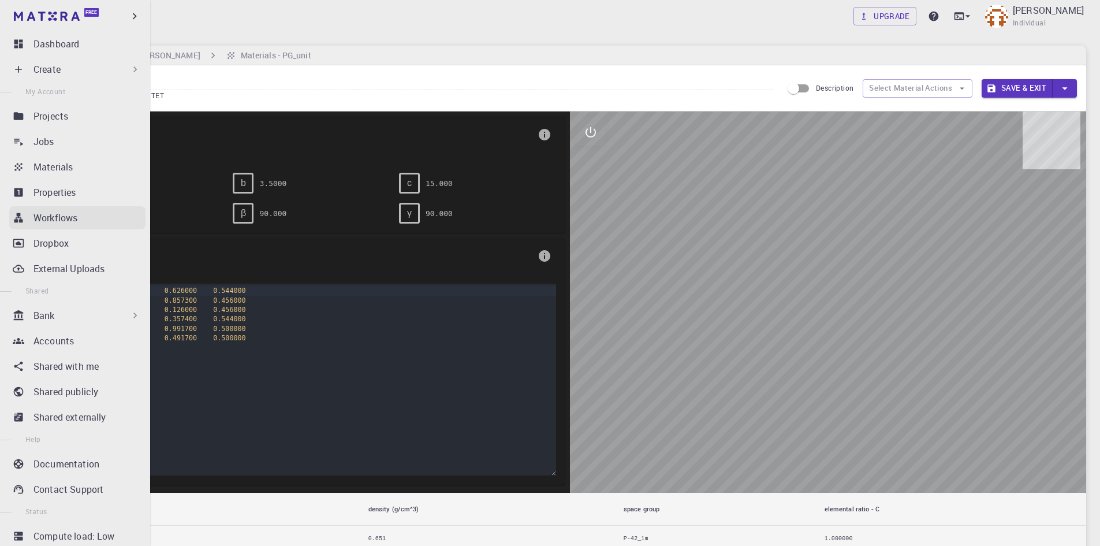
click at [32, 217] on link "Workflows" at bounding box center [77, 217] width 136 height 23
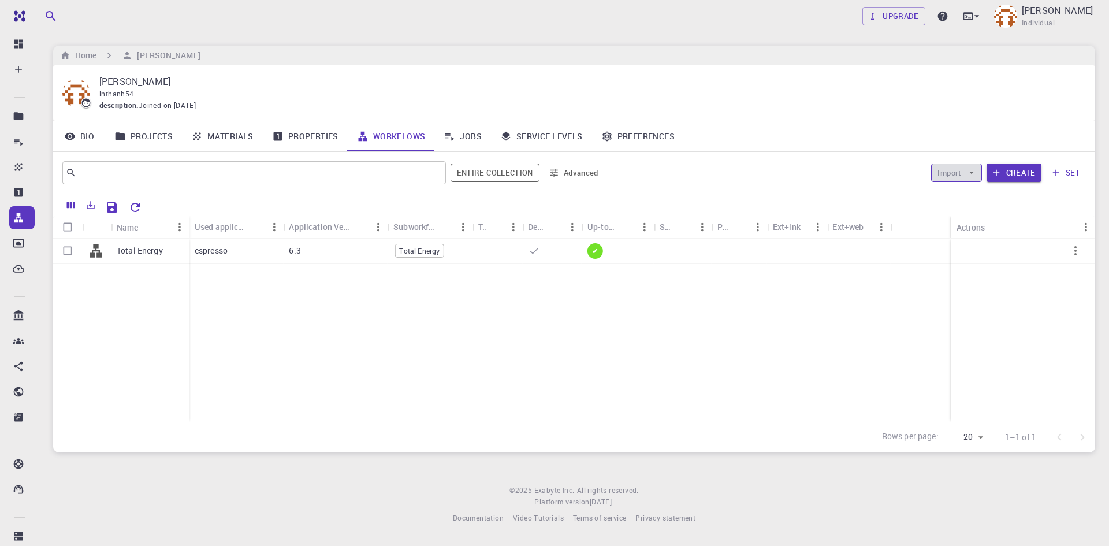
click at [965, 176] on button "Import" at bounding box center [956, 172] width 50 height 18
click at [971, 198] on span "Import From Bank" at bounding box center [992, 196] width 60 height 12
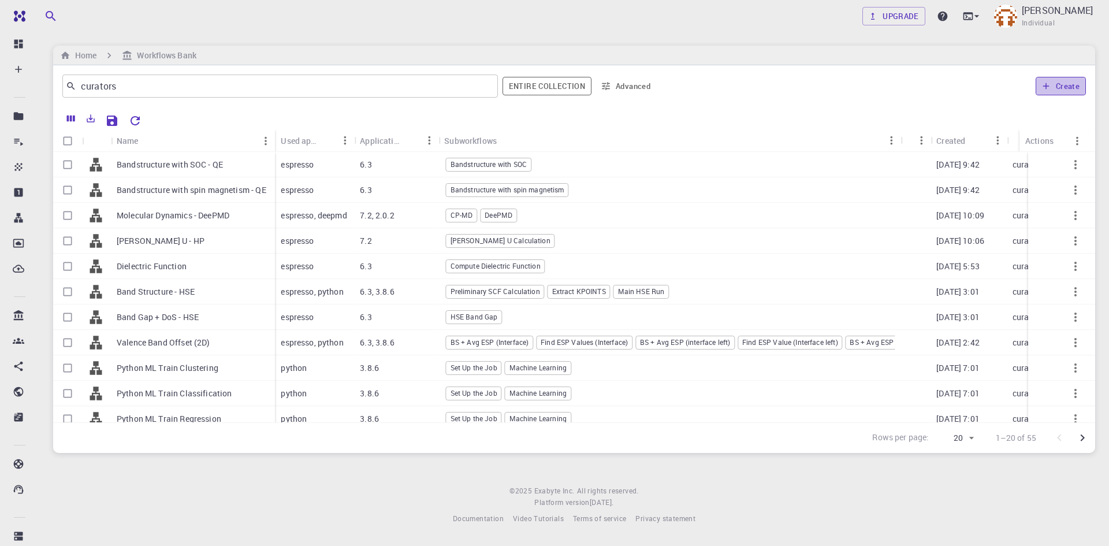
click at [1062, 90] on button "Create" at bounding box center [1061, 86] width 50 height 18
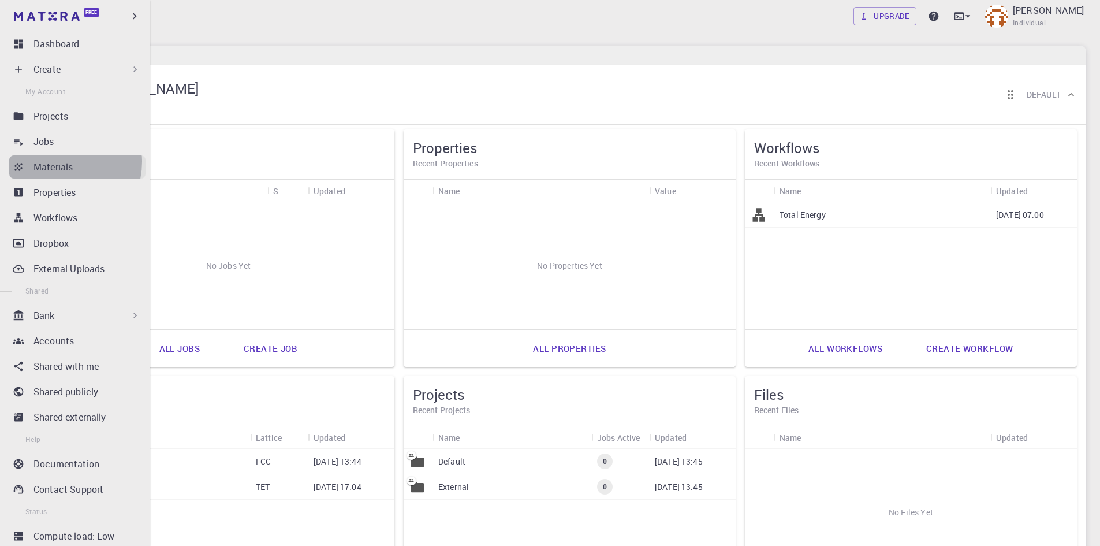
click at [58, 161] on p "Materials" at bounding box center [53, 167] width 39 height 14
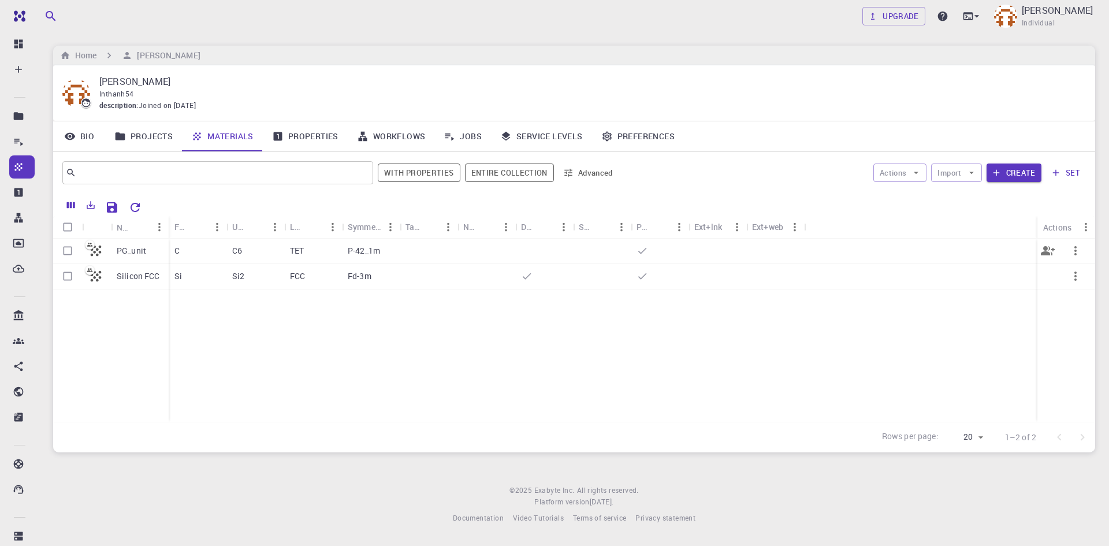
click at [70, 251] on input "Select row" at bounding box center [68, 251] width 22 height 22
checkbox input "true"
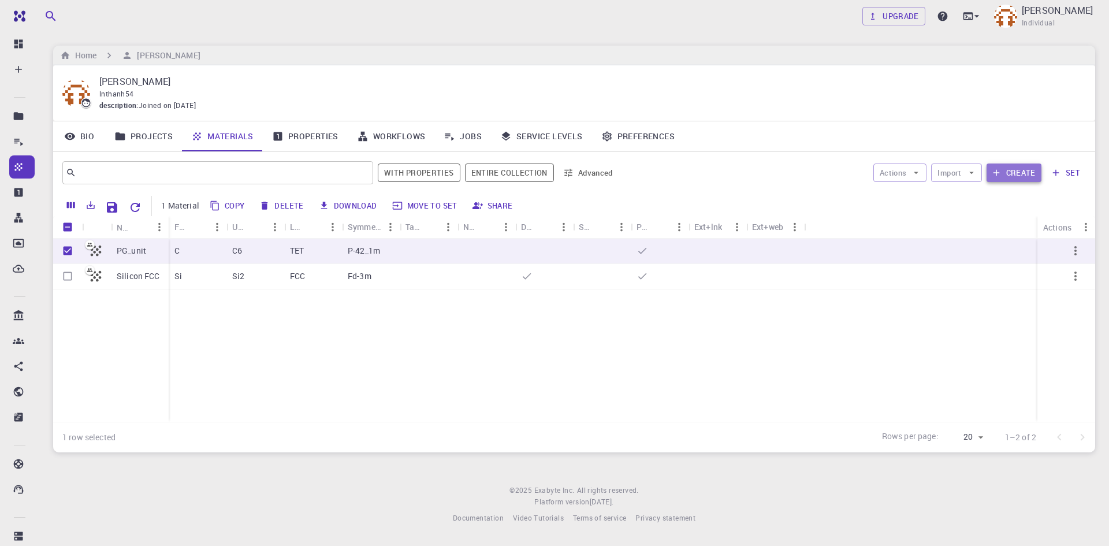
click at [1022, 173] on button "Create" at bounding box center [1014, 172] width 55 height 18
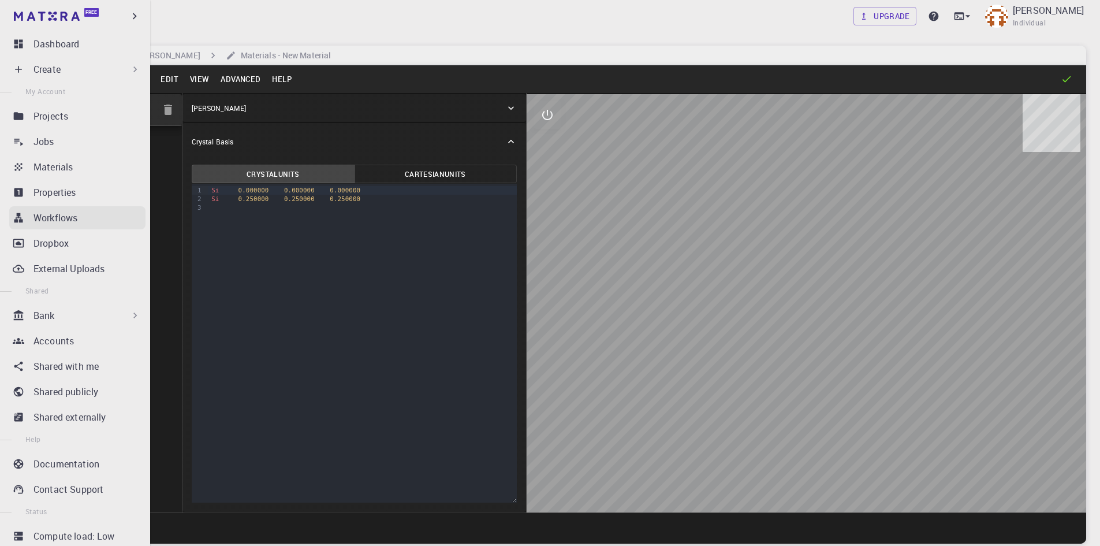
click at [40, 225] on link "Workflows" at bounding box center [77, 217] width 136 height 23
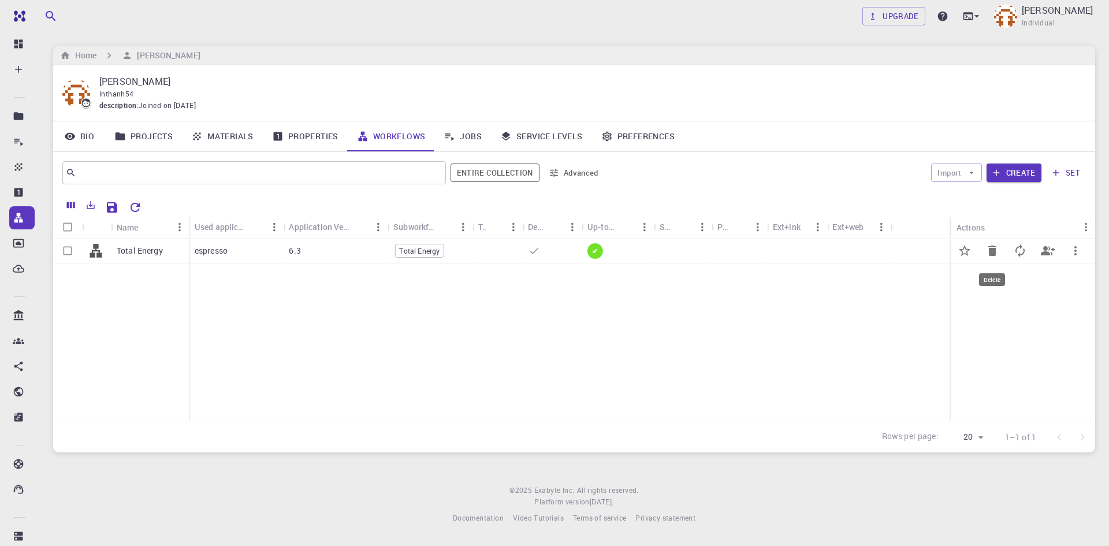
click at [992, 251] on icon "Delete" at bounding box center [992, 251] width 8 height 10
click at [993, 253] on icon "Delete" at bounding box center [992, 251] width 8 height 10
click at [1078, 248] on icon "button" at bounding box center [1076, 251] width 14 height 14
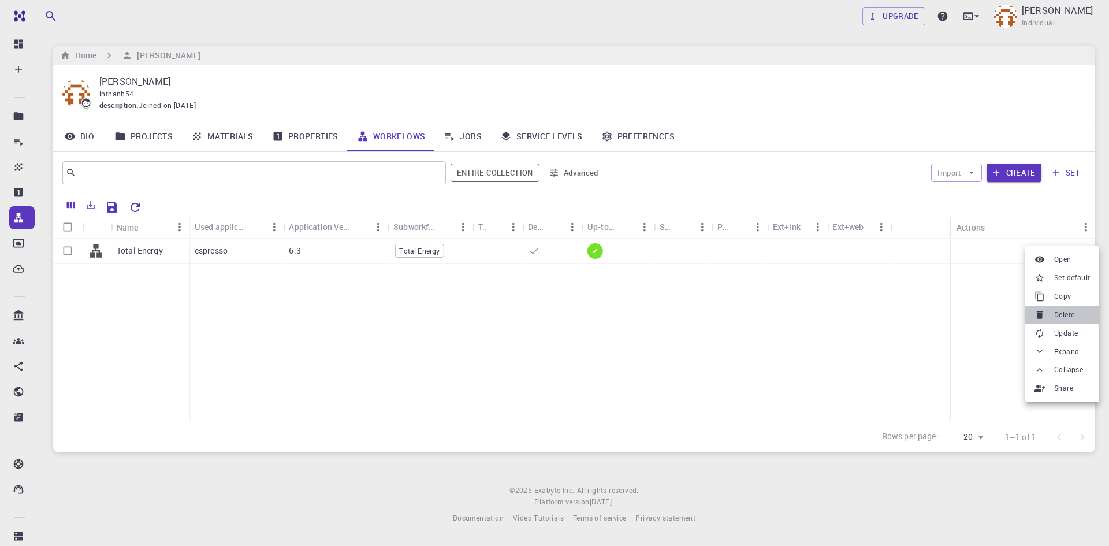
click at [1061, 314] on span "Delete" at bounding box center [1064, 315] width 20 height 12
click at [64, 252] on input "Select row" at bounding box center [68, 251] width 22 height 22
checkbox input "true"
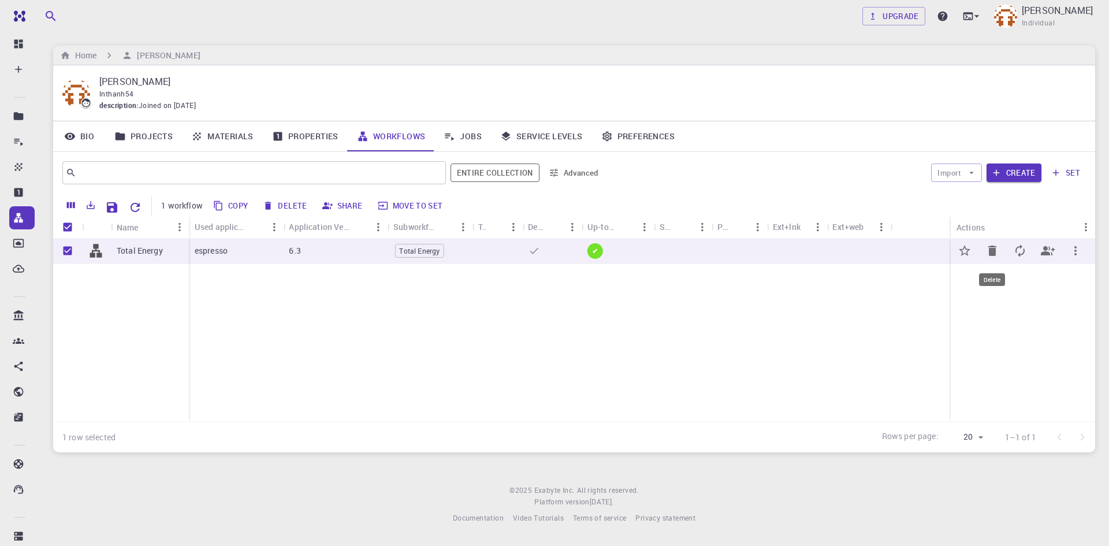
click at [995, 251] on icon "Delete" at bounding box center [992, 251] width 8 height 10
click at [1078, 252] on icon "button" at bounding box center [1076, 251] width 14 height 14
click at [1066, 317] on span "Delete" at bounding box center [1064, 319] width 20 height 12
click at [297, 136] on link "Properties" at bounding box center [305, 136] width 85 height 30
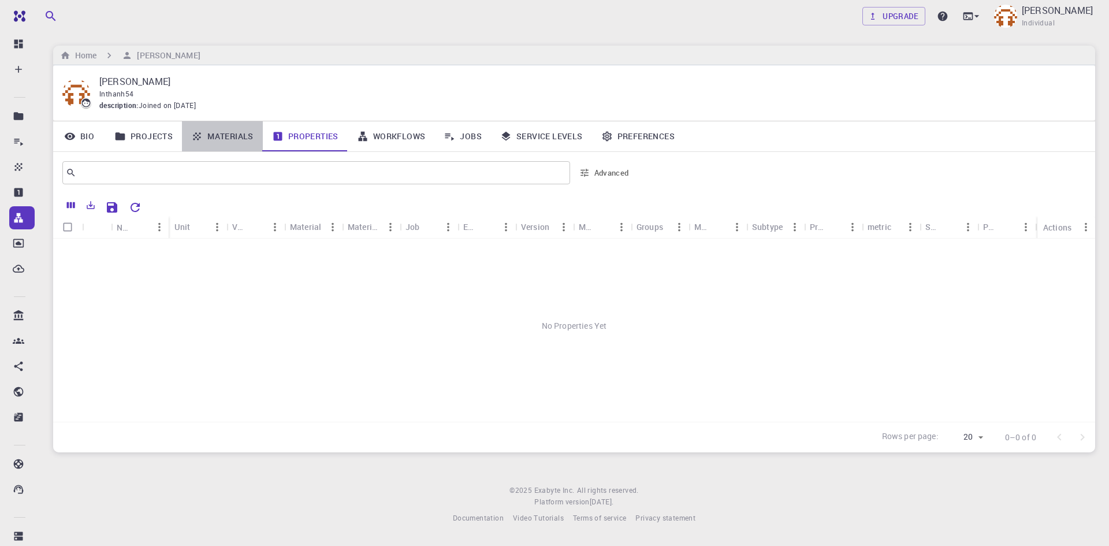
click at [231, 133] on link "Materials" at bounding box center [222, 136] width 81 height 30
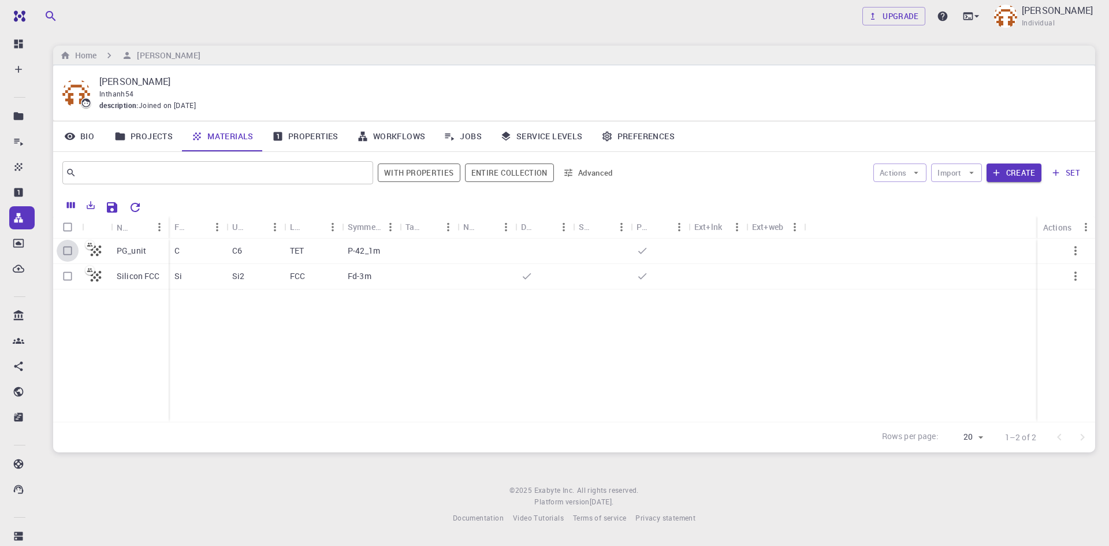
click at [64, 254] on input "Select row" at bounding box center [68, 251] width 22 height 22
checkbox input "true"
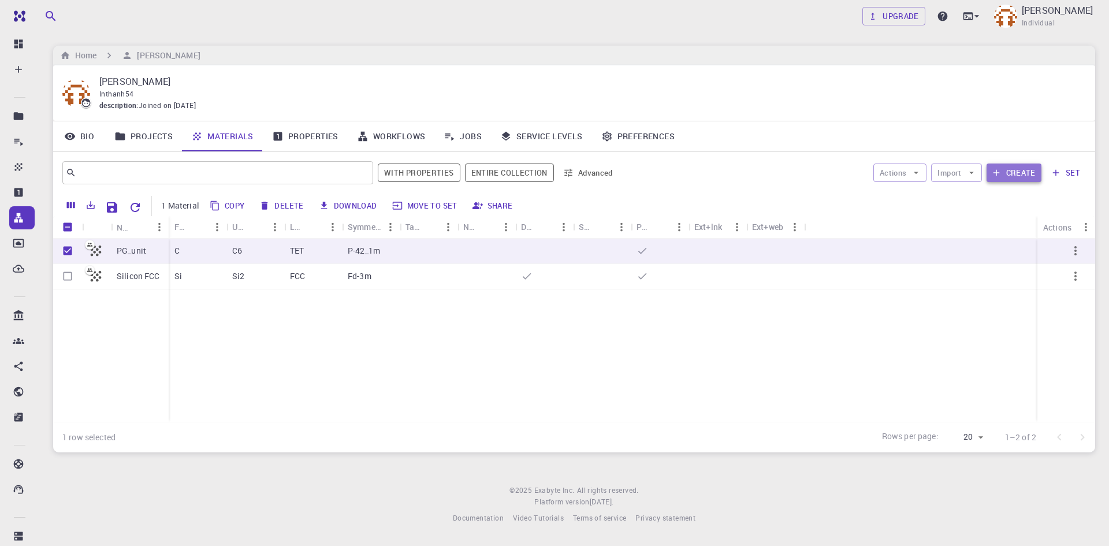
click at [1032, 177] on button "Create" at bounding box center [1014, 172] width 55 height 18
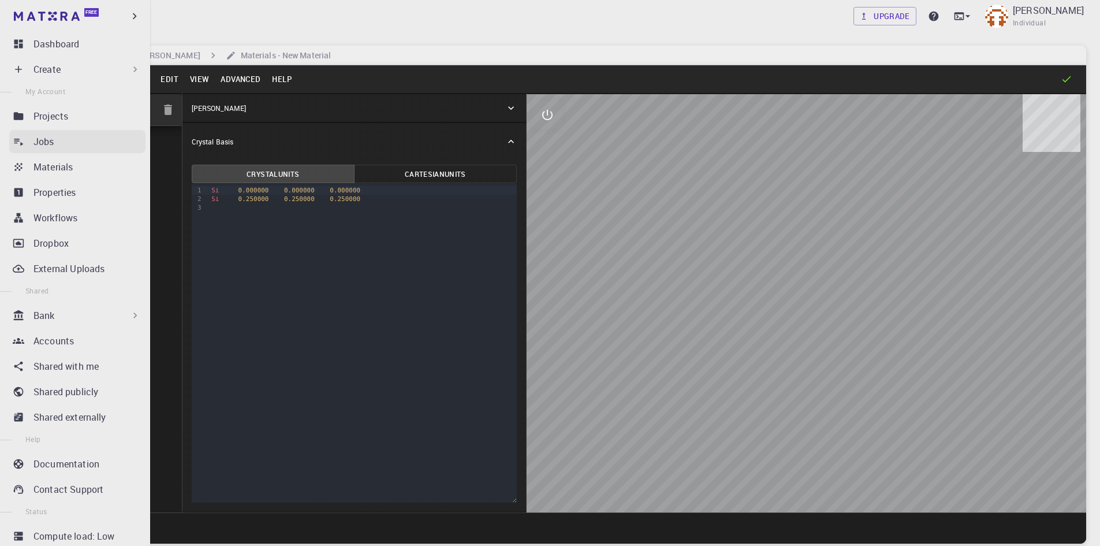
click at [38, 146] on p "Jobs" at bounding box center [44, 142] width 21 height 14
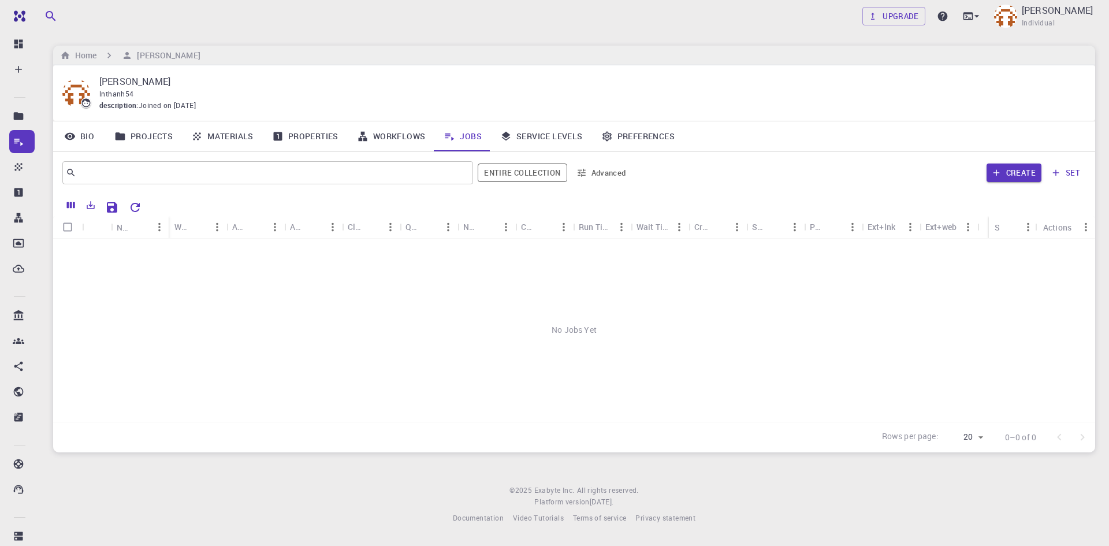
click at [232, 140] on link "Materials" at bounding box center [222, 136] width 81 height 30
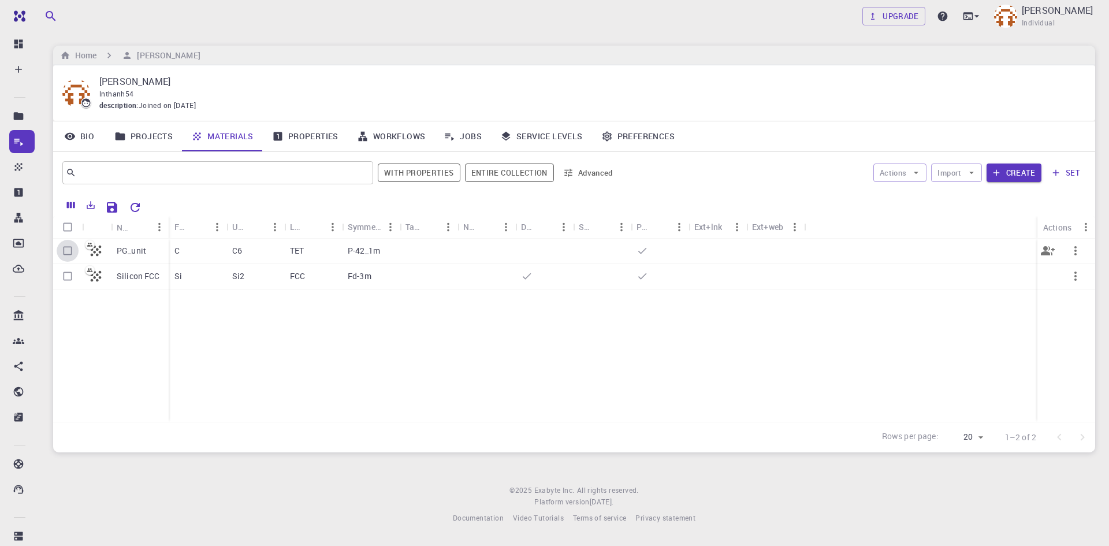
click at [69, 250] on input "Select row" at bounding box center [68, 251] width 22 height 22
checkbox input "true"
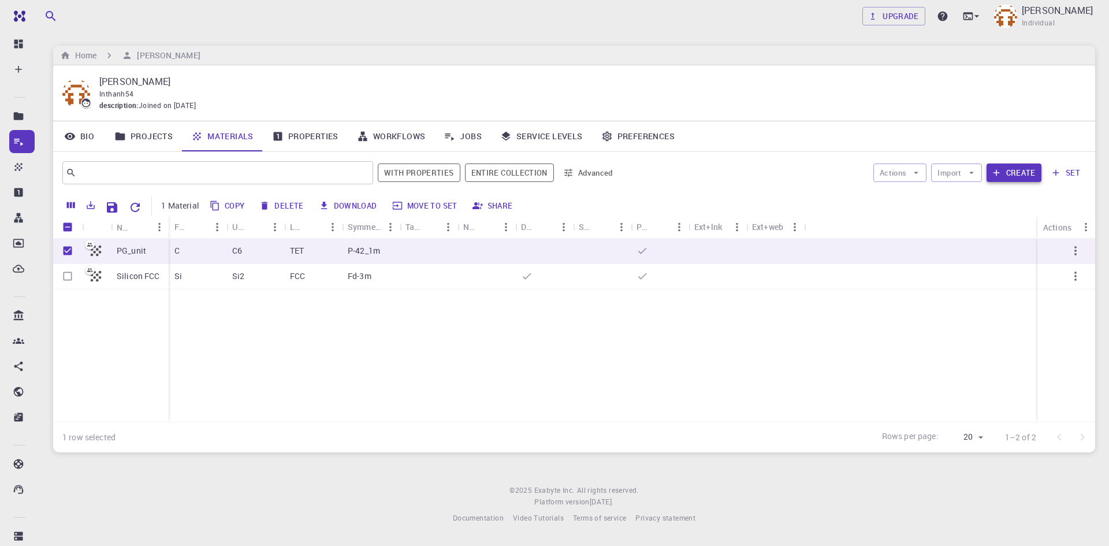
click at [1039, 172] on button "Create" at bounding box center [1014, 172] width 55 height 18
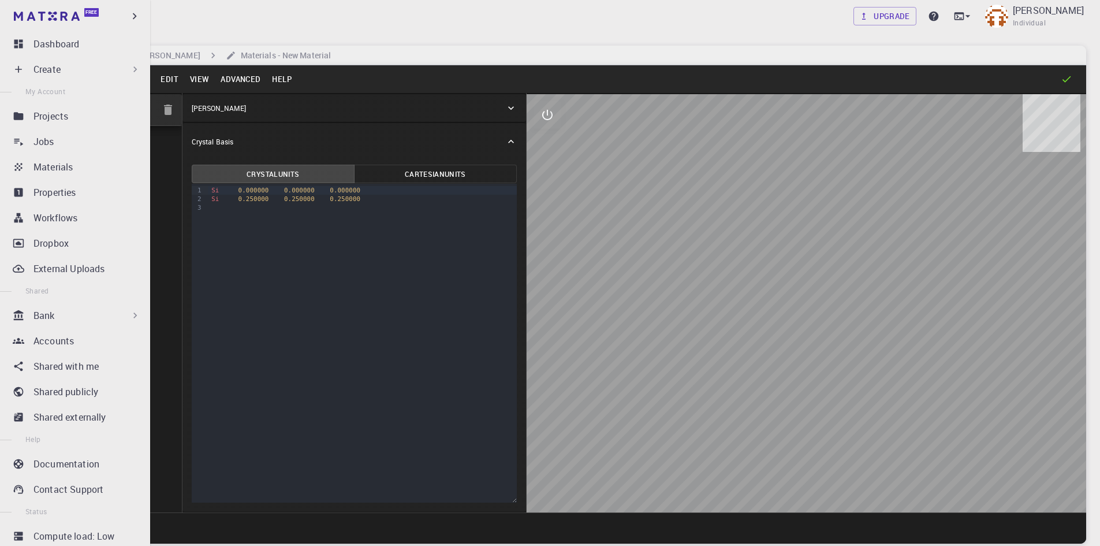
click at [78, 69] on div "Create" at bounding box center [87, 69] width 107 height 14
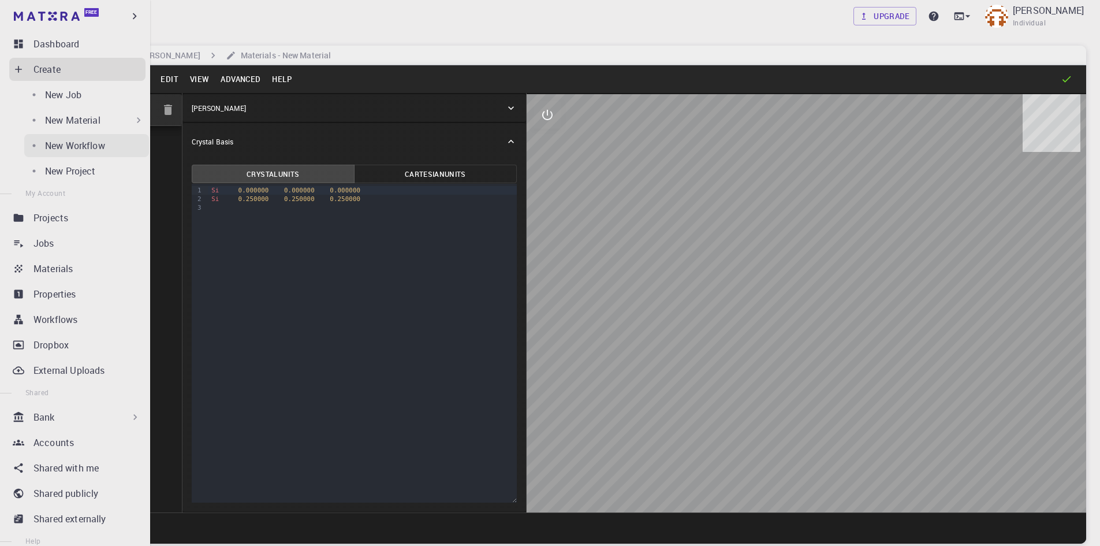
click at [68, 145] on p "New Workflow" at bounding box center [75, 146] width 60 height 14
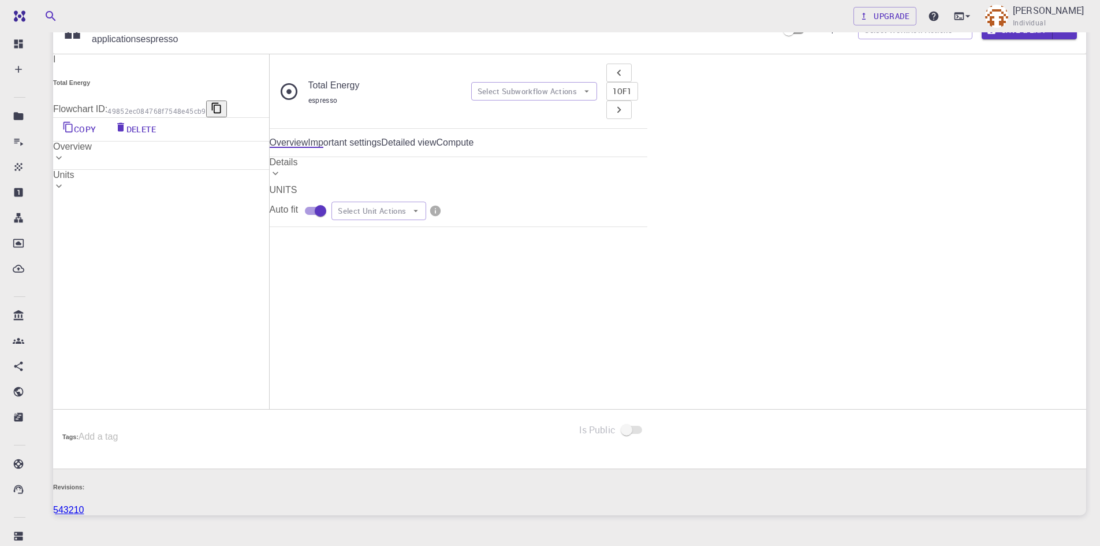
scroll to position [58, 0]
click at [426, 213] on button "Select Unit Actions" at bounding box center [379, 212] width 95 height 18
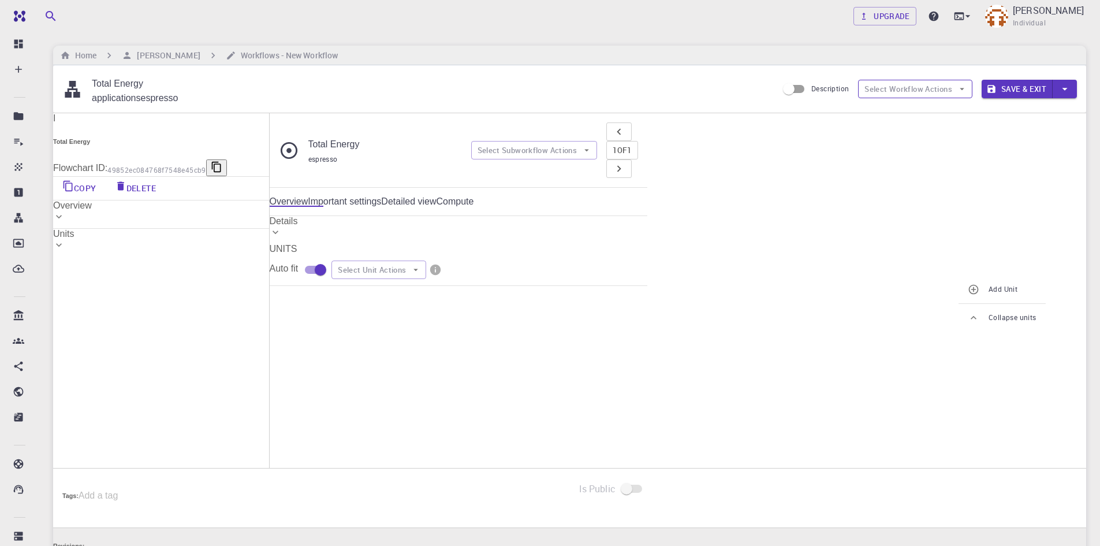
click at [916, 89] on button "Select Workflow Actions" at bounding box center [915, 89] width 114 height 18
click at [598, 141] on button "Select Subworkflow Actions" at bounding box center [534, 150] width 127 height 18
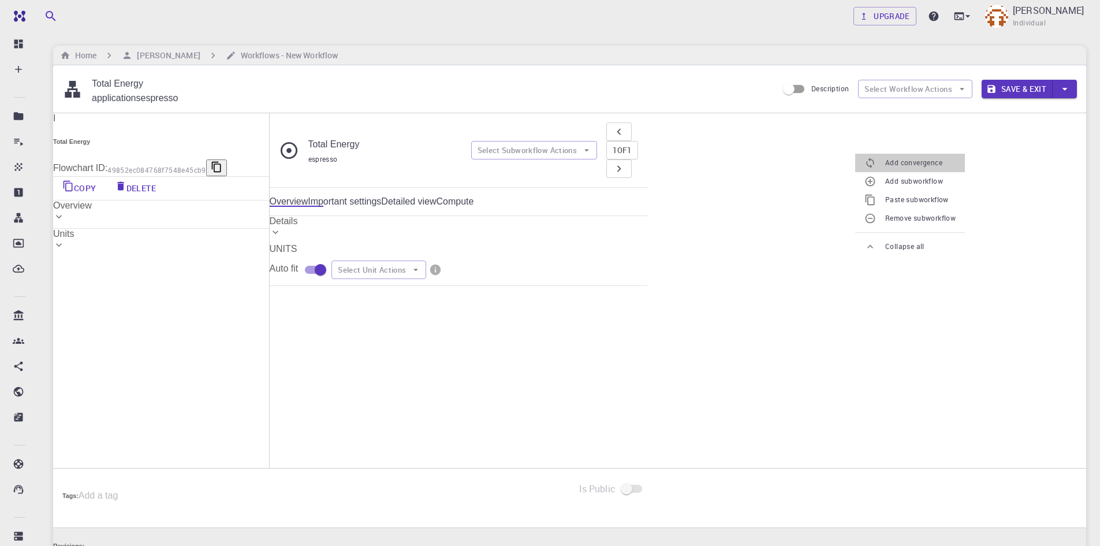
click at [925, 157] on li "Add convergence" at bounding box center [911, 163] width 110 height 18
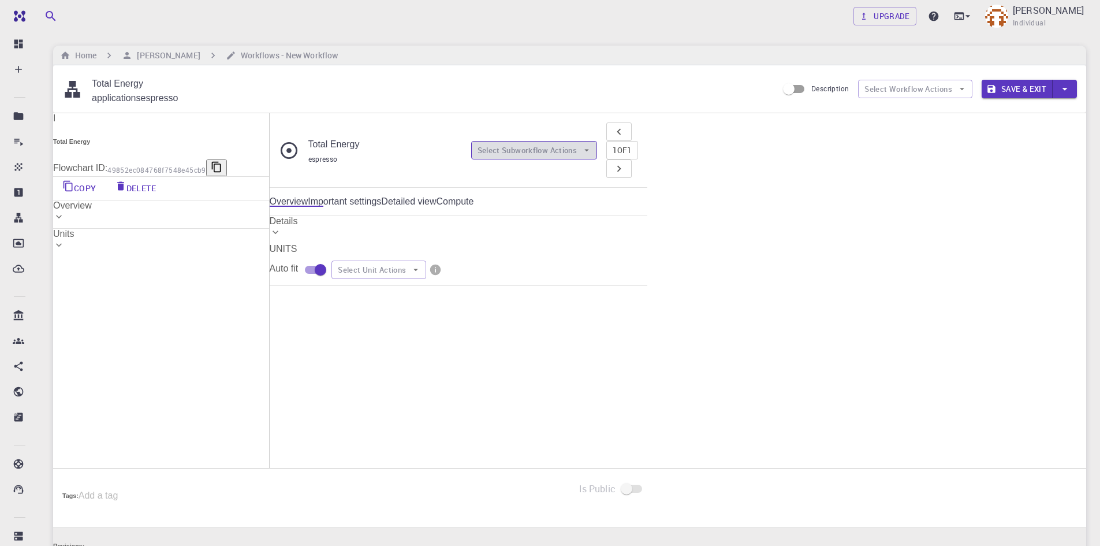
click at [598, 144] on button "Select Subworkflow Actions" at bounding box center [534, 150] width 127 height 18
click at [648, 286] on div "Start 01 I pw_scf Flowchart ID: 980ba0a6-734b-4b18-a52a-0e367ced5137 Edit Delet…" at bounding box center [459, 286] width 378 height 0
click at [426, 273] on button "Select Unit Actions" at bounding box center [379, 270] width 95 height 18
click at [994, 295] on span "Add Unit" at bounding box center [1013, 290] width 48 height 12
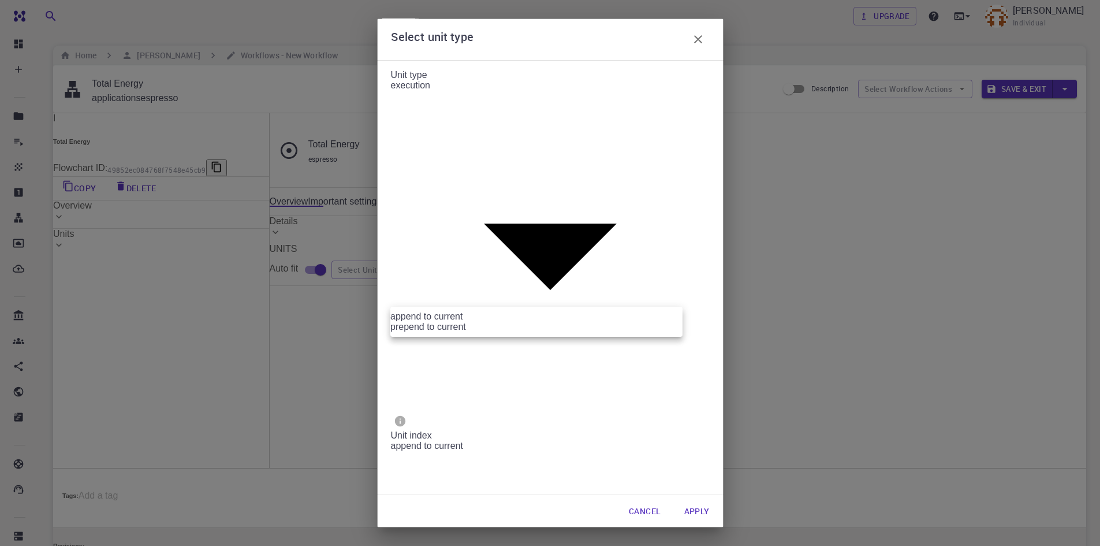
click at [545, 299] on body "Free Dashboard Create New Job New Material Create Material Upload File Import f…" at bounding box center [550, 332] width 1100 height 664
click at [545, 300] on div at bounding box center [550, 273] width 1100 height 546
click at [529, 261] on body "Free Dashboard Create New Job New Material Create Material Upload File Import f…" at bounding box center [550, 332] width 1100 height 664
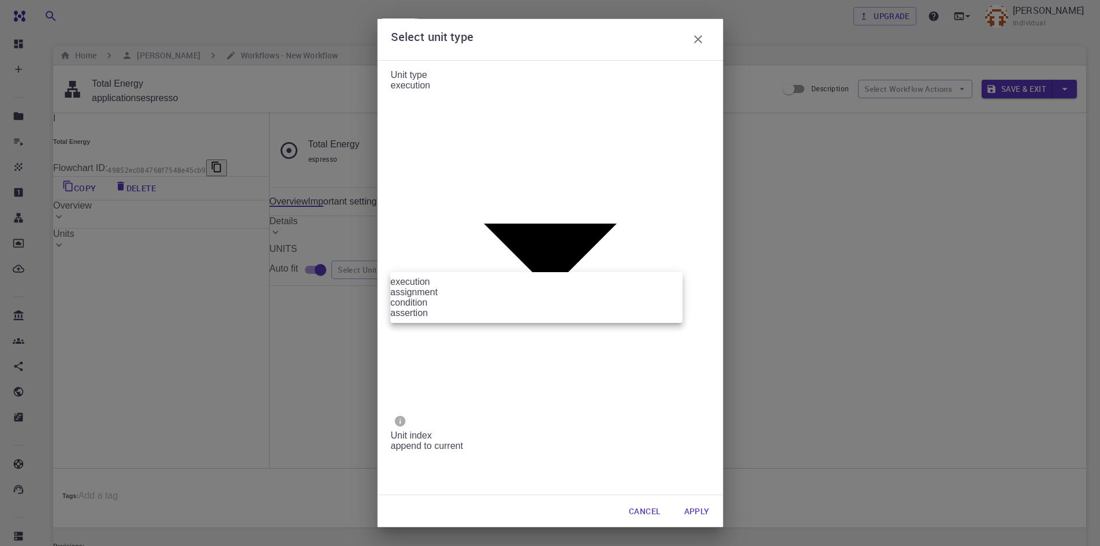
click at [529, 261] on div at bounding box center [550, 273] width 1100 height 546
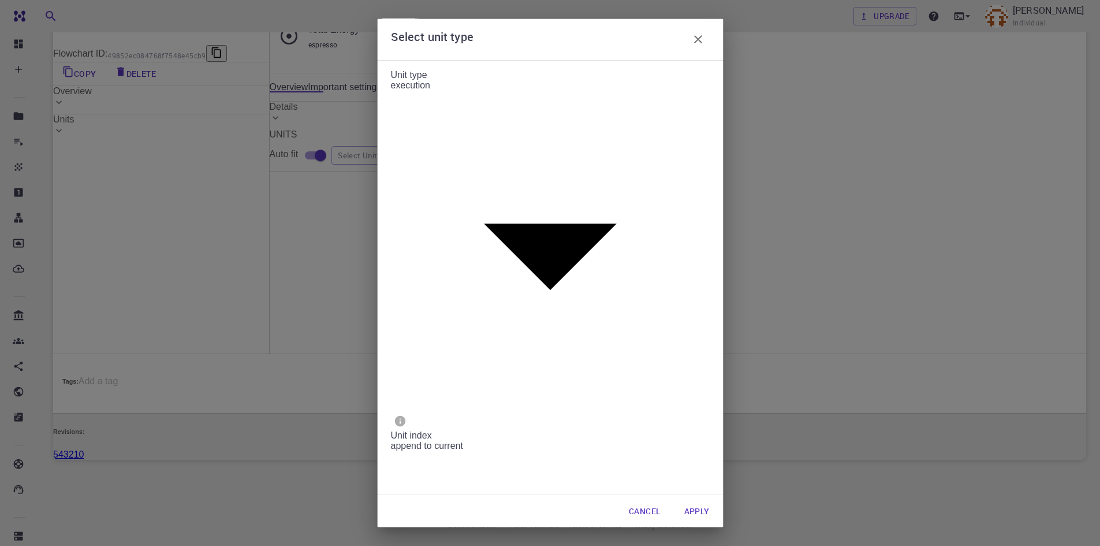
scroll to position [116, 0]
click at [692, 500] on button "Apply" at bounding box center [697, 511] width 44 height 23
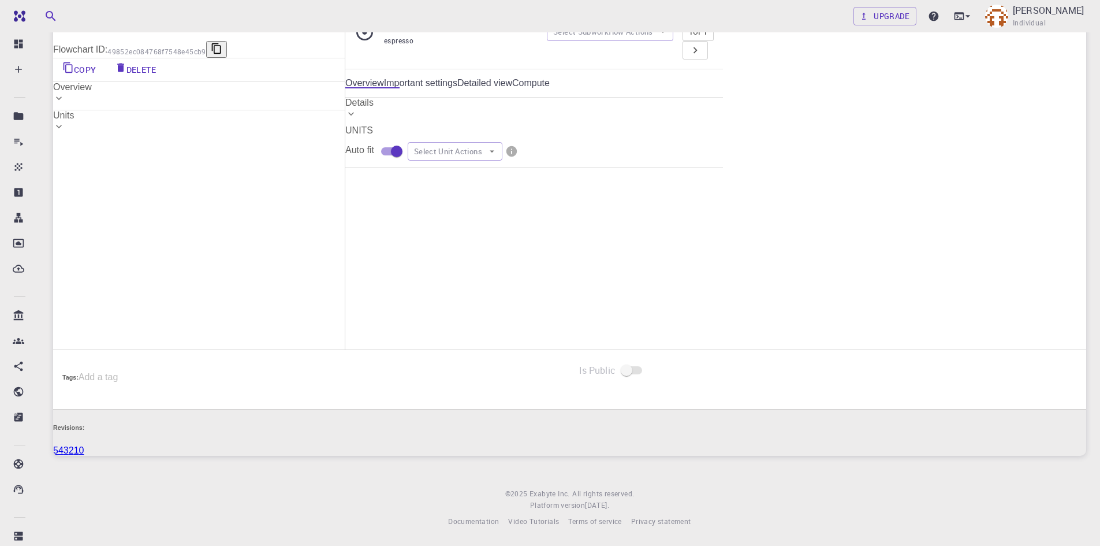
scroll to position [231, 0]
click at [635, 390] on button "Edit" at bounding box center [613, 400] width 43 height 21
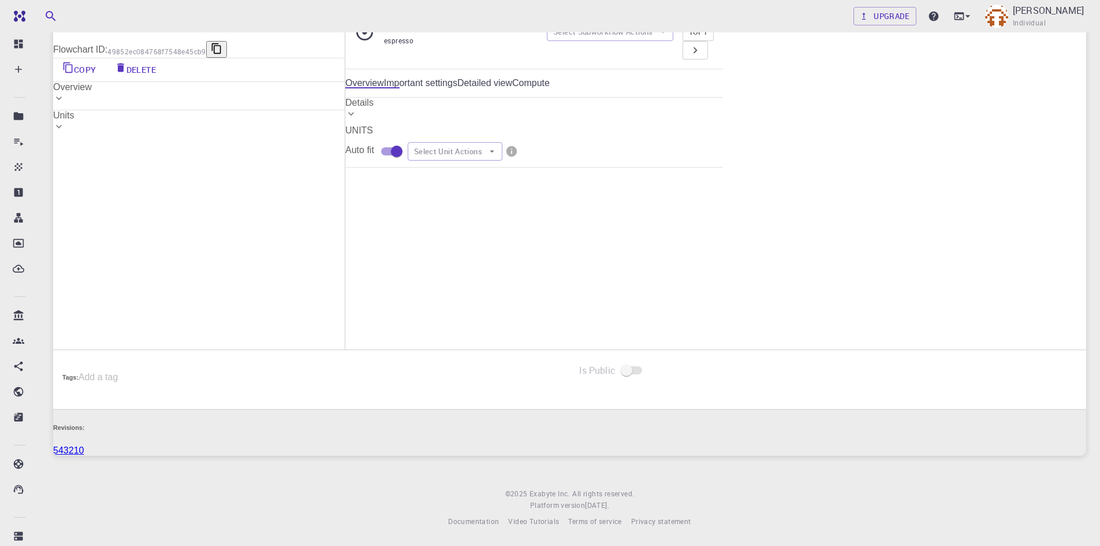
click at [642, 377] on span "Flowchart ID:" at bounding box center [617, 381] width 50 height 9
click at [743, 376] on icon "button" at bounding box center [739, 381] width 8 height 10
click at [745, 375] on icon "button" at bounding box center [740, 380] width 10 height 10
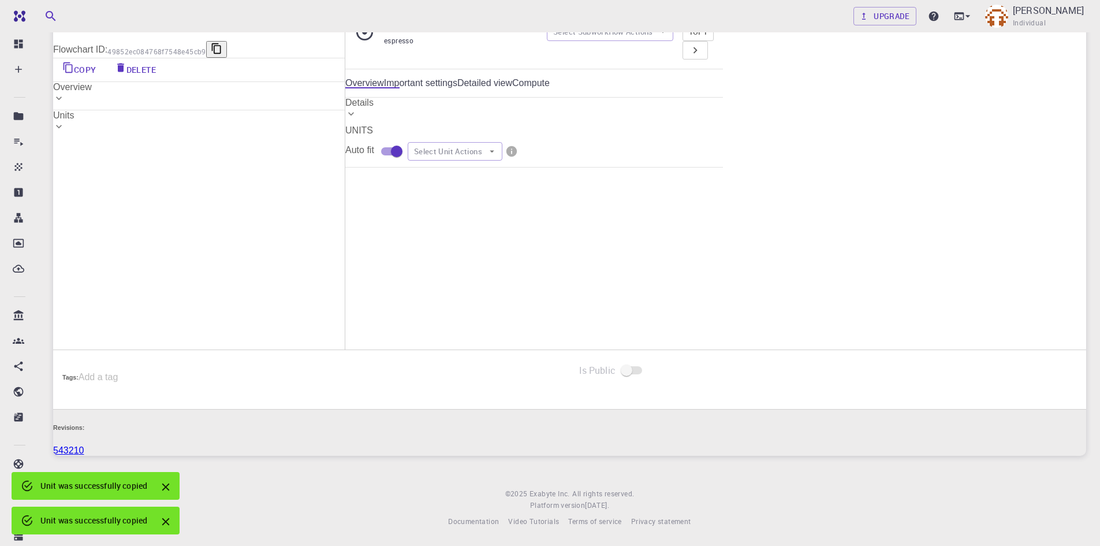
click at [673, 351] on div "02" at bounding box center [671, 355] width 158 height 9
click at [727, 399] on div "I" at bounding box center [728, 402] width 2 height 6
click at [701, 322] on div "02 I Flowchart ID: 372eab71a35f252b5efda0b8" at bounding box center [722, 360] width 315 height 76
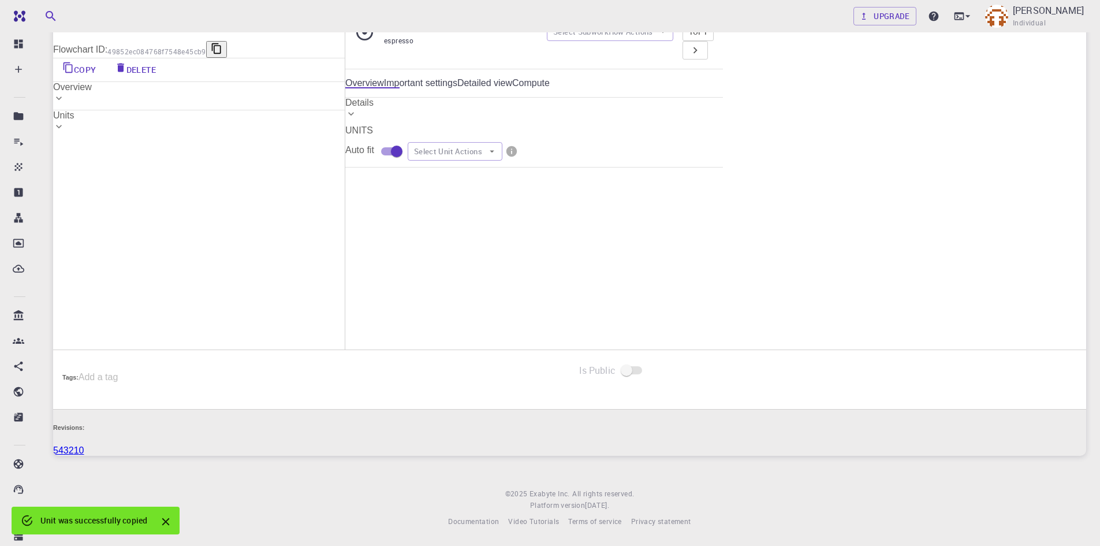
click at [701, 322] on div "02 I Flowchart ID: 372eab71a35f252b5efda0b8" at bounding box center [722, 360] width 315 height 76
drag, startPoint x: 637, startPoint y: 233, endPoint x: 725, endPoint y: 221, distance: 88.6
click at [687, 333] on div "02 I Flowchart ID: 372eab71a35f252b5efda0b8" at bounding box center [621, 349] width 131 height 32
click at [652, 369] on icon "button" at bounding box center [648, 373] width 6 height 8
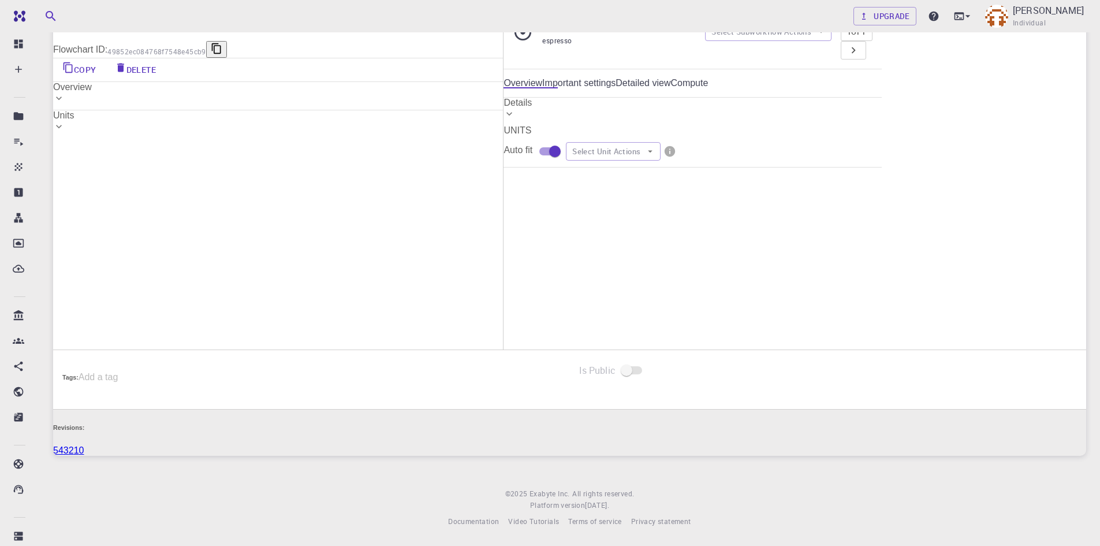
click at [770, 342] on button "Edit" at bounding box center [787, 350] width 34 height 16
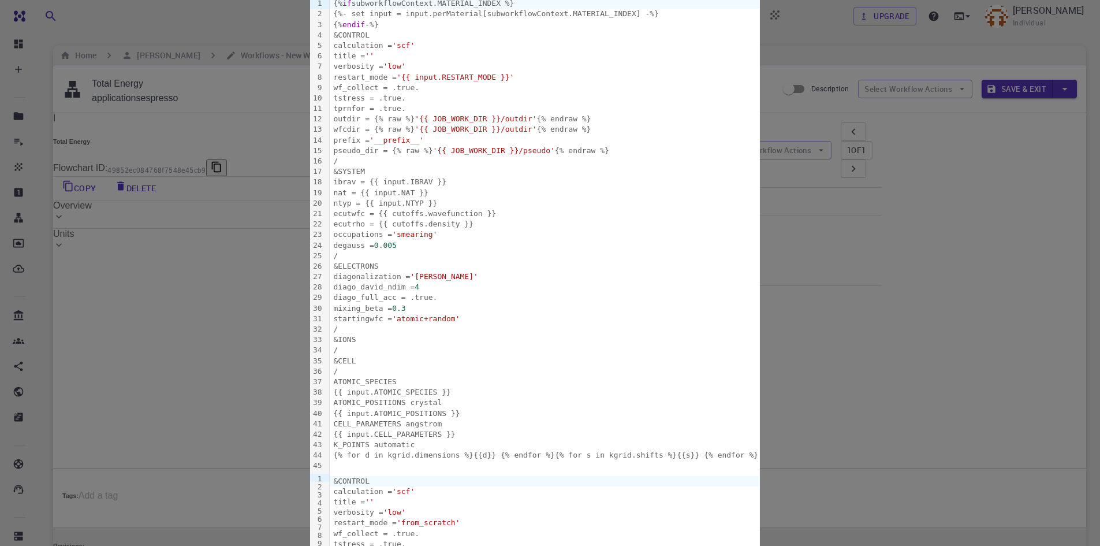
scroll to position [0, 0]
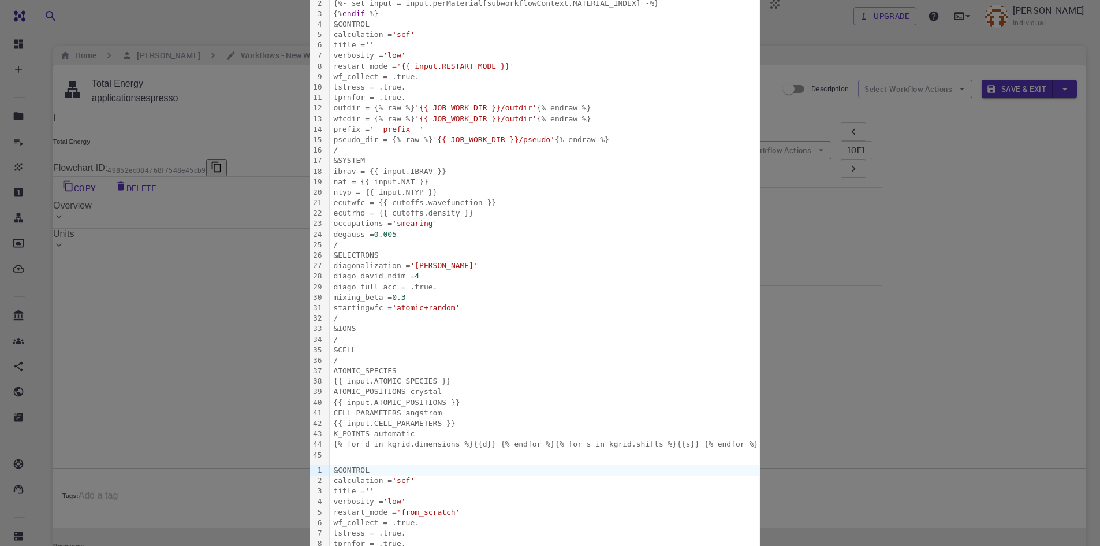
click at [251, 142] on body "Free Dashboard Create New Job New Material Create Material Upload File Import f…" at bounding box center [550, 332] width 1100 height 664
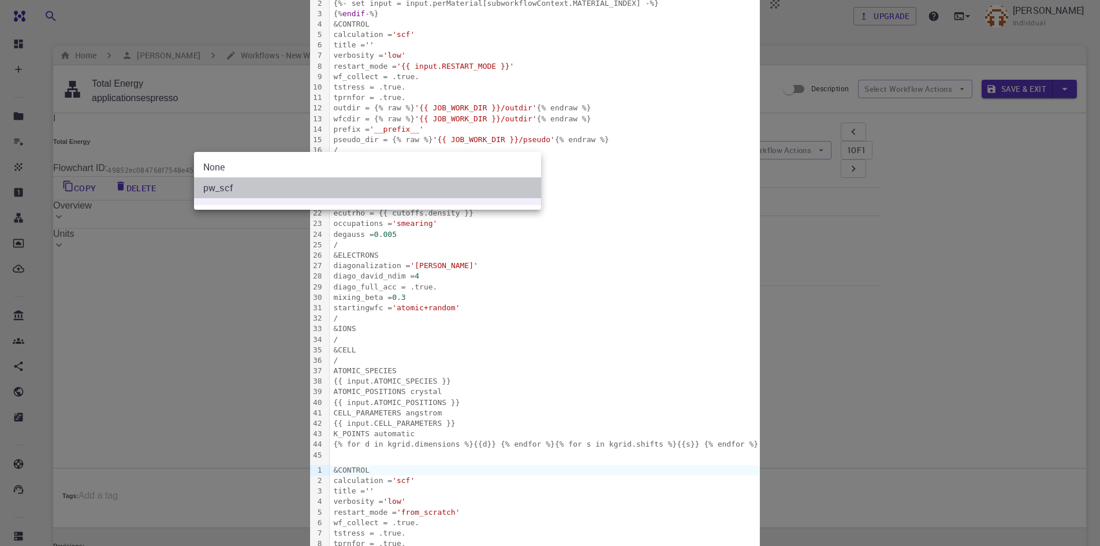
click at [237, 189] on li "pw_scf" at bounding box center [367, 187] width 347 height 21
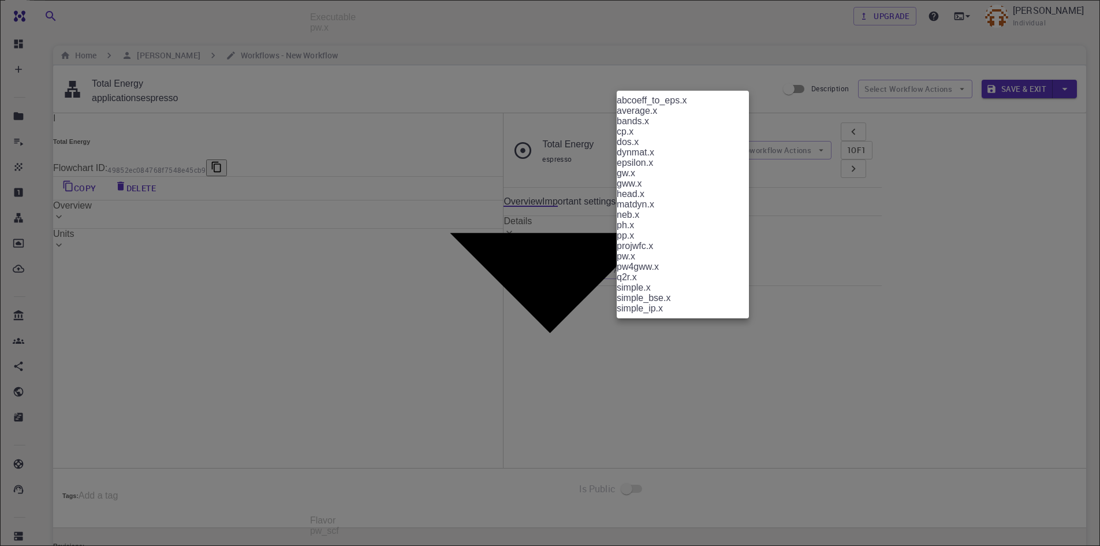
click at [725, 235] on body "Free Dashboard Create New Job New Material Create Material Upload File Import f…" at bounding box center [550, 332] width 1100 height 664
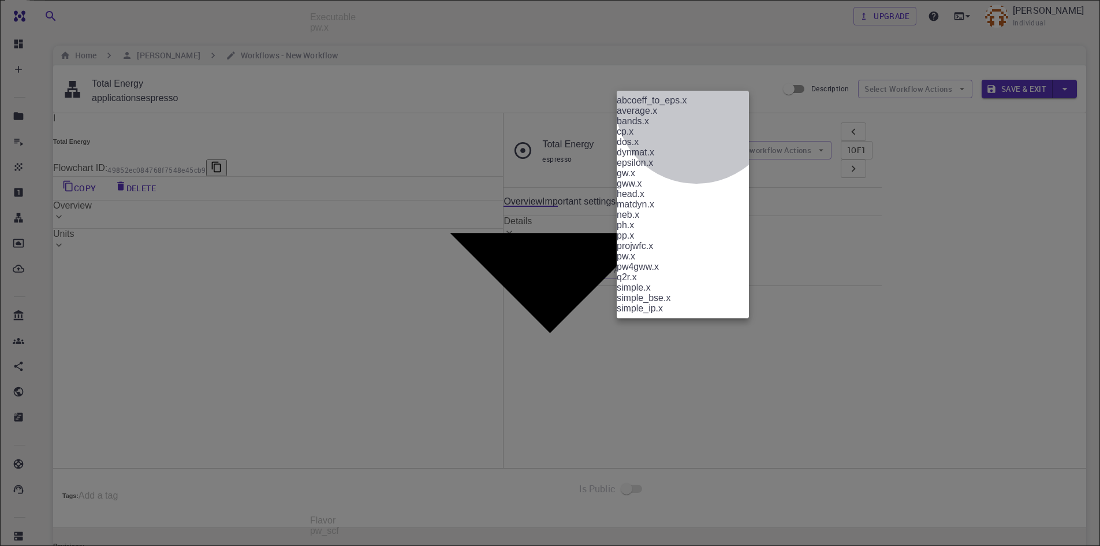
click at [697, 262] on li "pw.x" at bounding box center [683, 256] width 132 height 10
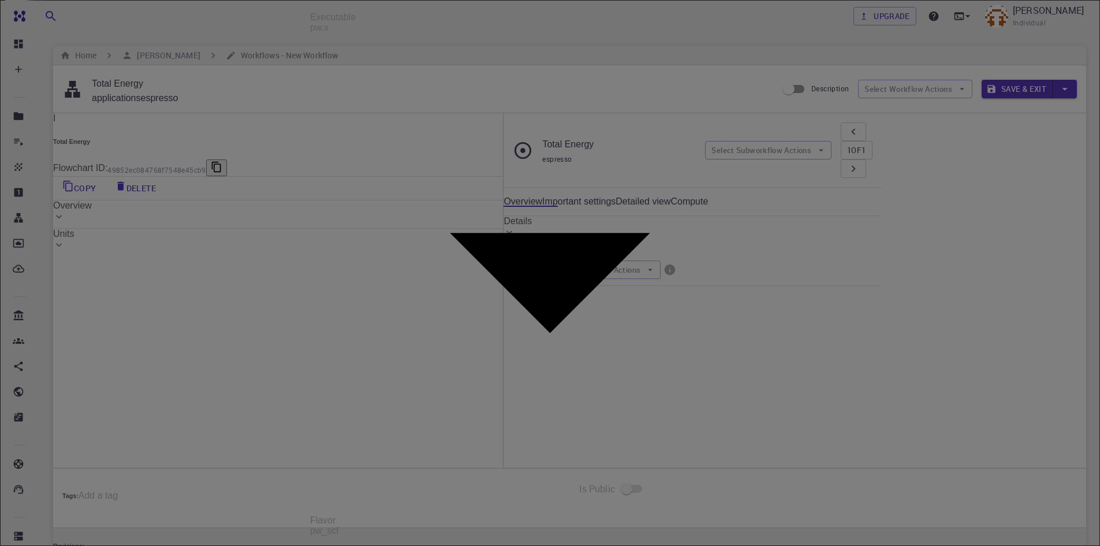
click at [810, 235] on body "Free Dashboard Create New Job New Material Create Material Upload File Import f…" at bounding box center [550, 332] width 1100 height 664
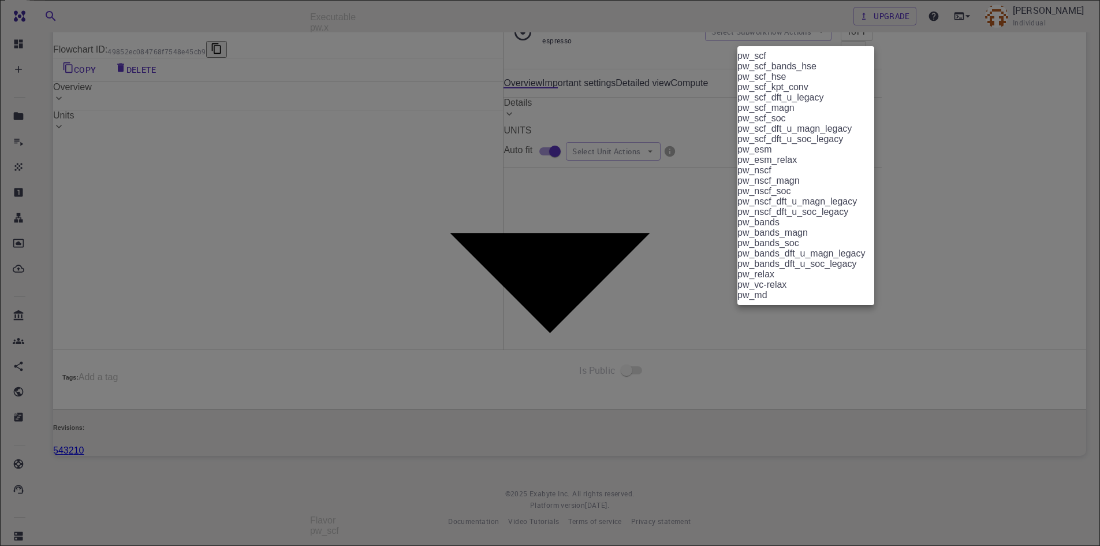
scroll to position [18, 0]
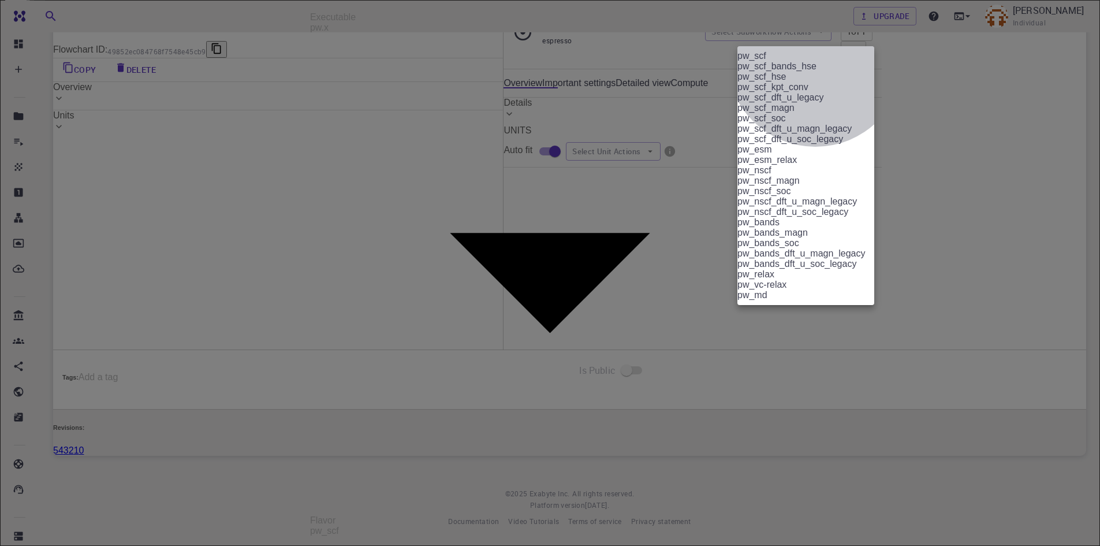
click at [816, 280] on li "pw_relax" at bounding box center [811, 274] width 146 height 10
type input "980ba0a6-734b-4b18-a52a-0e367ced5137"
type input "pw_relax"
checkbox input "true"
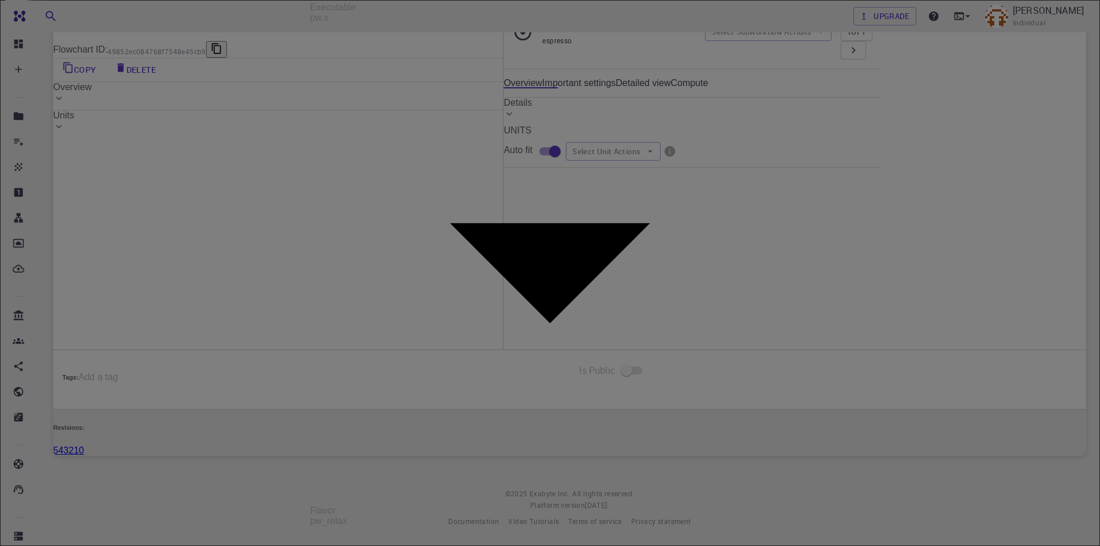
drag, startPoint x: 895, startPoint y: 38, endPoint x: 900, endPoint y: 51, distance: 13.5
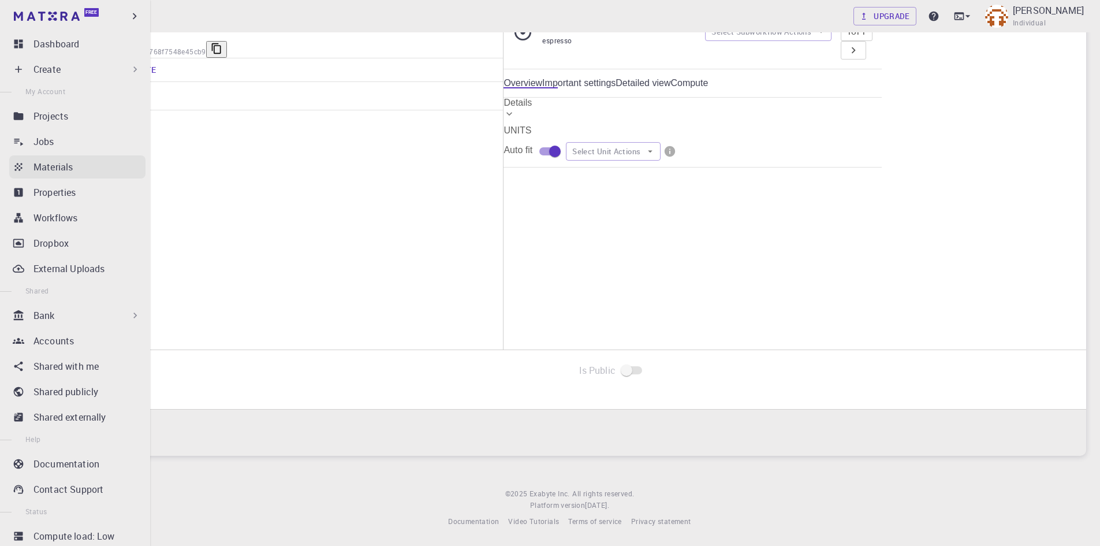
click at [46, 174] on link "Materials" at bounding box center [77, 166] width 136 height 23
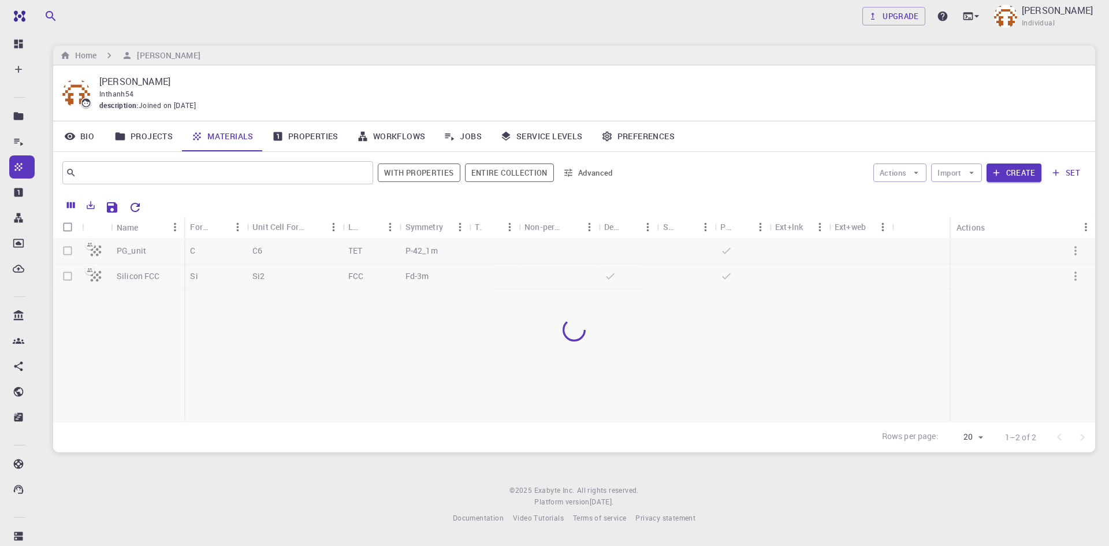
click at [69, 252] on div at bounding box center [574, 330] width 1042 height 183
click at [62, 252] on input "Select row" at bounding box center [68, 251] width 22 height 22
checkbox input "true"
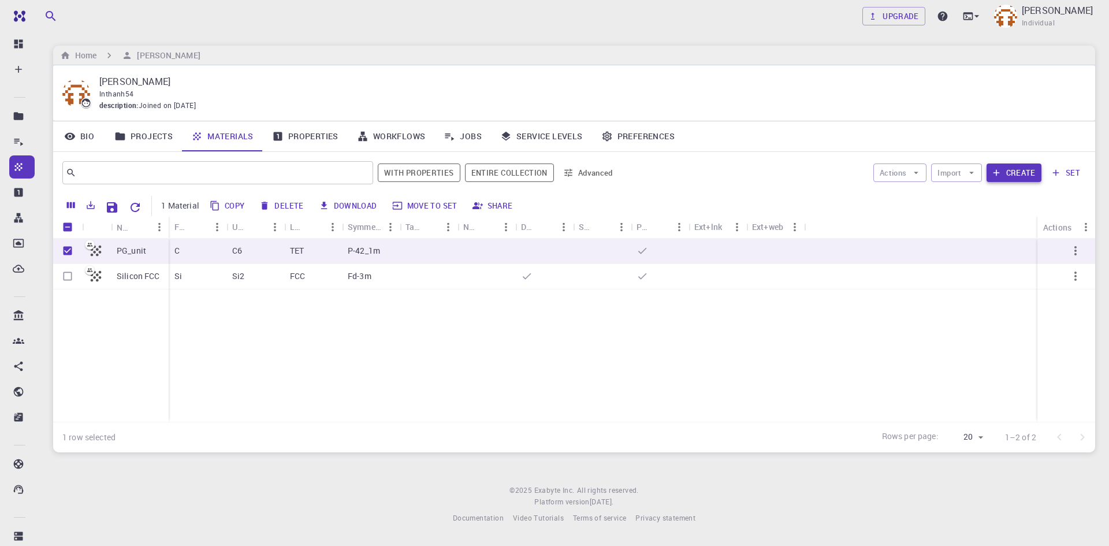
click at [1025, 172] on button "Create" at bounding box center [1014, 172] width 55 height 18
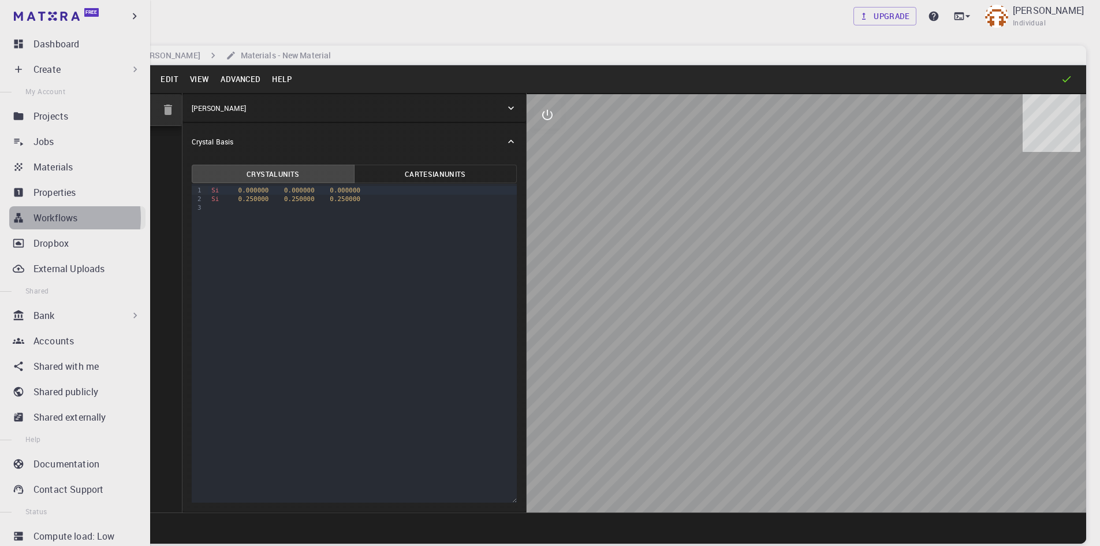
click at [48, 218] on p "Workflows" at bounding box center [56, 218] width 44 height 14
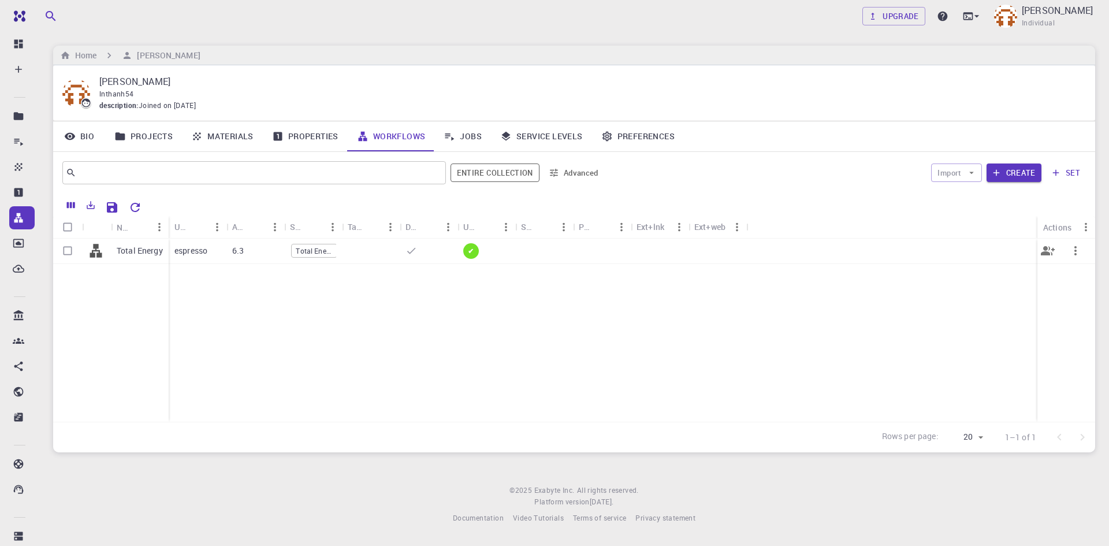
click at [1076, 252] on icon "button" at bounding box center [1075, 250] width 2 height 9
click at [1076, 252] on ul "Open Set default Copy Delete Update Expand Collapse Share" at bounding box center [1062, 328] width 74 height 157
drag, startPoint x: 877, startPoint y: 184, endPoint x: 891, endPoint y: 184, distance: 13.9
click at [879, 184] on div at bounding box center [554, 273] width 1109 height 546
click at [1070, 176] on button "set" at bounding box center [1066, 172] width 40 height 18
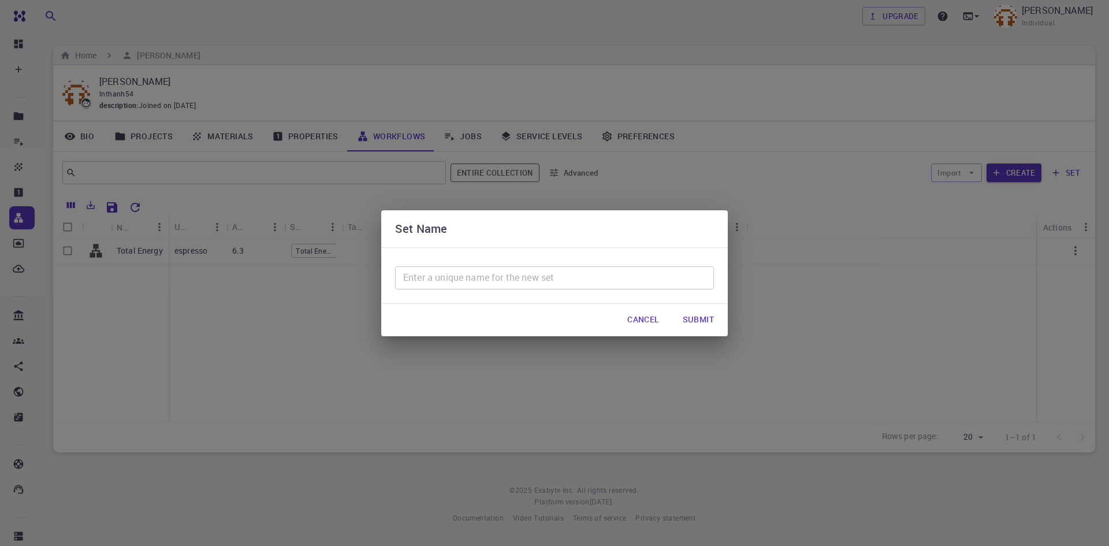
drag, startPoint x: 693, startPoint y: 180, endPoint x: 820, endPoint y: 162, distance: 129.0
click at [694, 179] on div "Set Name ​ Cancel Submit" at bounding box center [554, 273] width 1109 height 546
drag, startPoint x: 655, startPoint y: 317, endPoint x: 709, endPoint y: 278, distance: 66.7
click at [660, 315] on button "Cancel" at bounding box center [643, 319] width 50 height 23
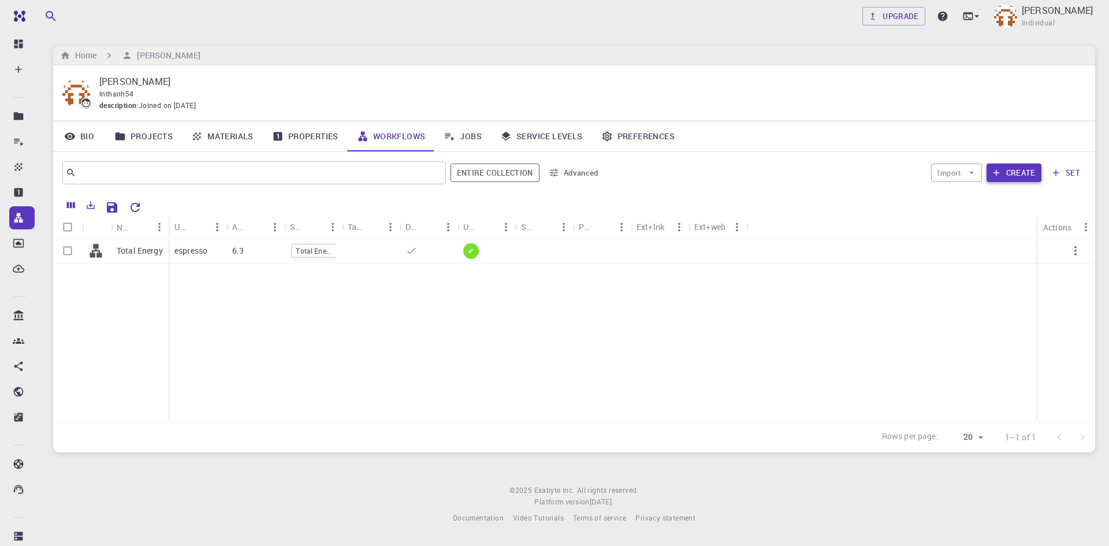
click at [1002, 173] on icon "button" at bounding box center [996, 173] width 10 height 10
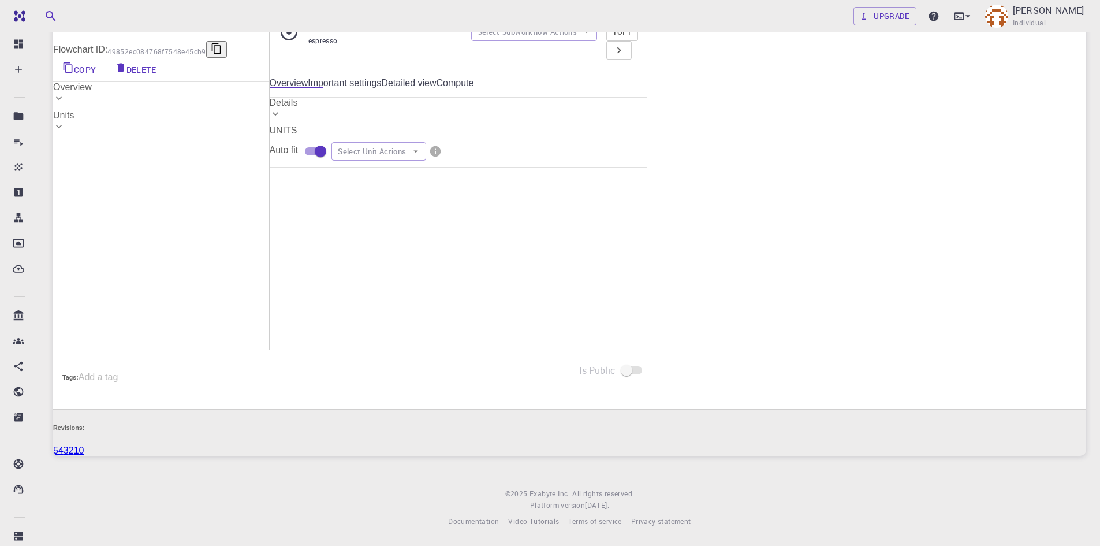
scroll to position [261, 0]
click at [542, 371] on button "Edit" at bounding box center [511, 386] width 62 height 30
click at [542, 371] on button "Edit" at bounding box center [512, 386] width 62 height 30
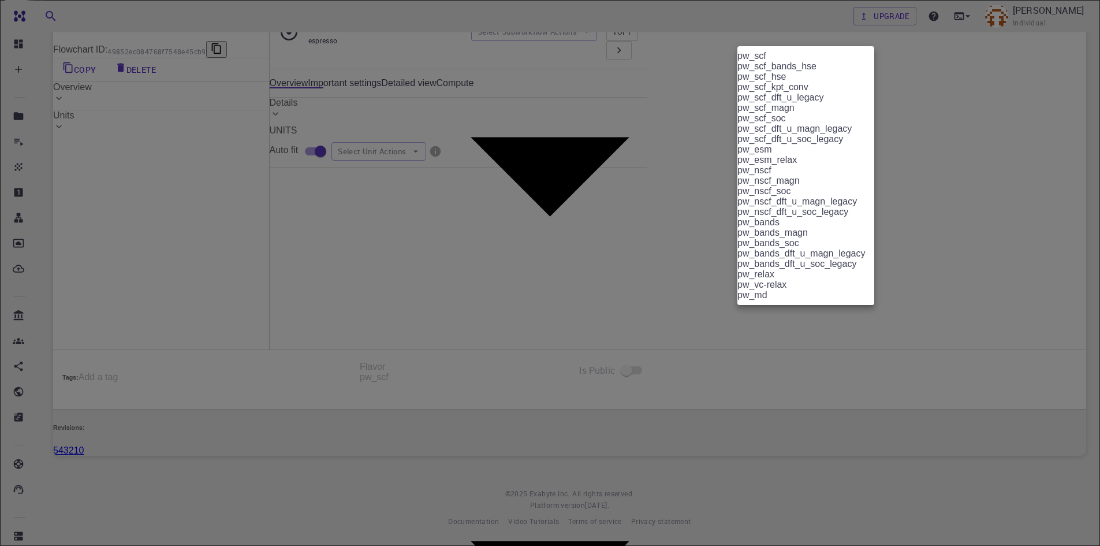
click at [806, 234] on body "Free Dashboard Create New Job New Material Create Material Upload File Import f…" at bounding box center [550, 214] width 1100 height 664
click at [663, 395] on div at bounding box center [550, 273] width 1100 height 546
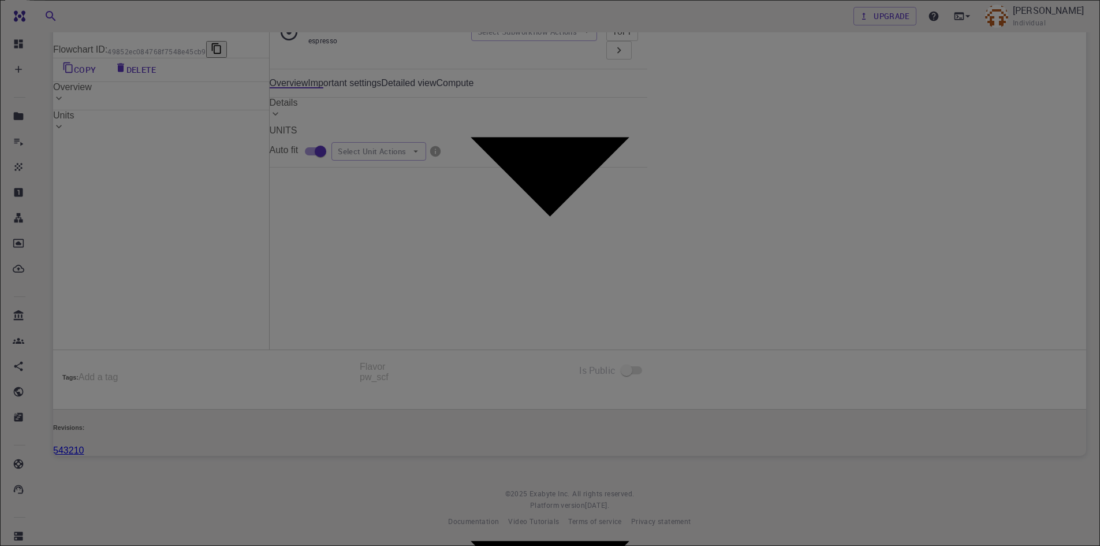
scroll to position [231, 0]
